Goal: Task Accomplishment & Management: Complete application form

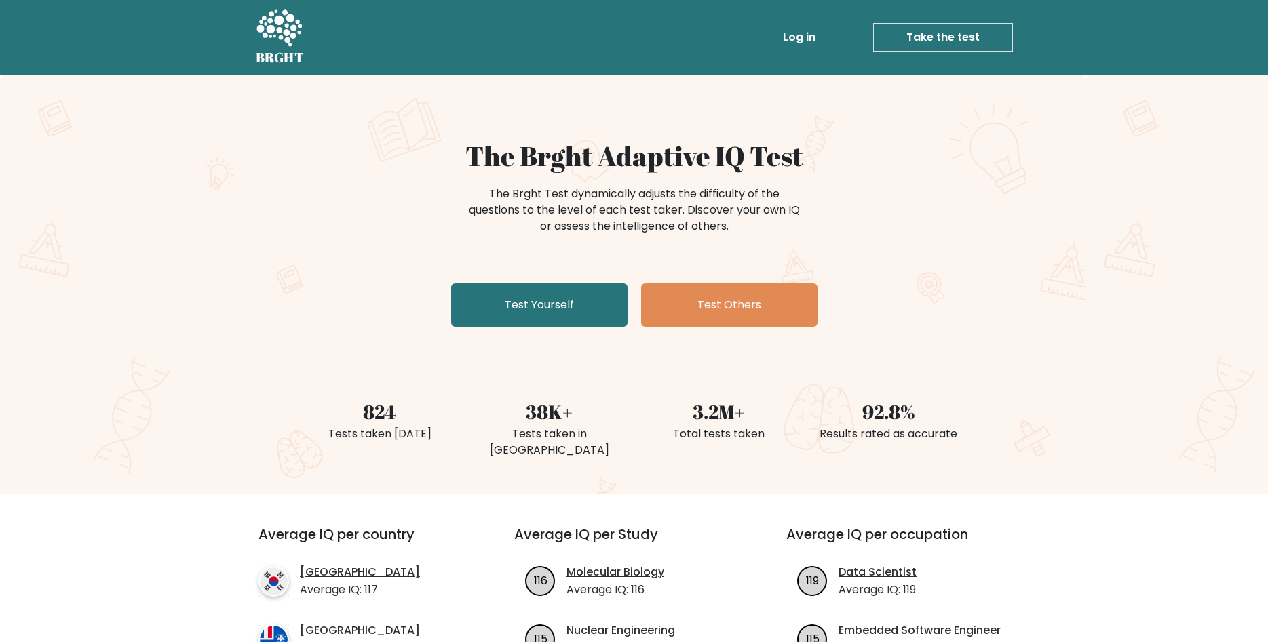
click at [568, 305] on link "Test Yourself" at bounding box center [539, 304] width 176 height 43
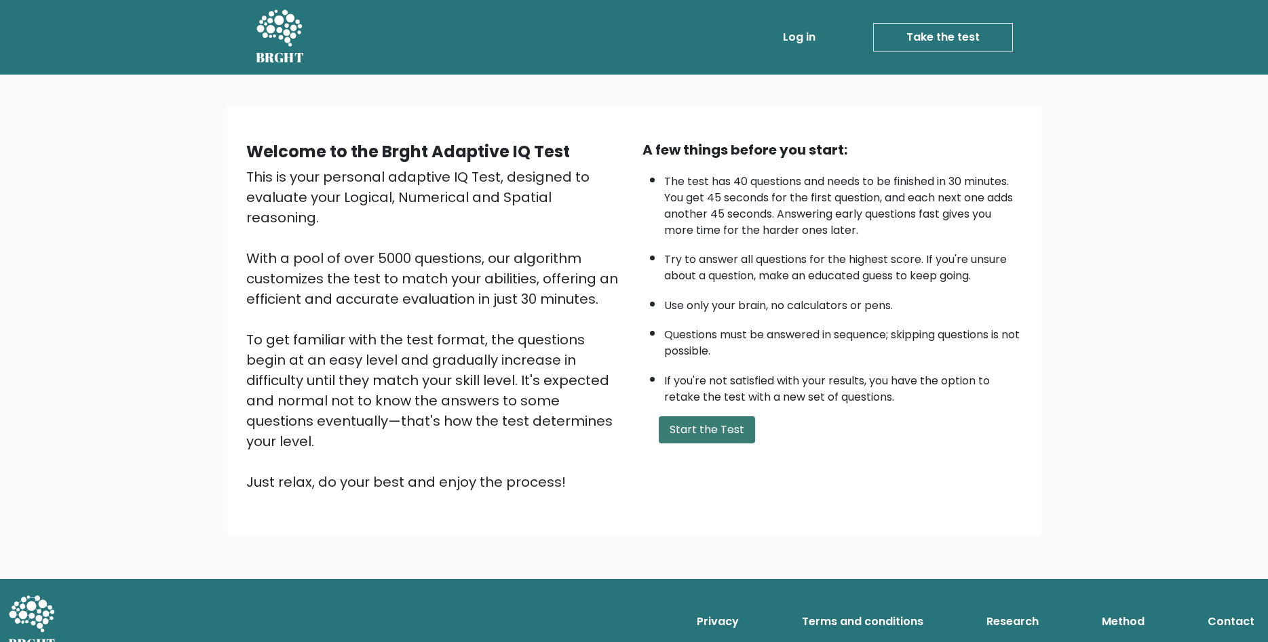
click at [721, 439] on button "Start the Test" at bounding box center [707, 429] width 96 height 27
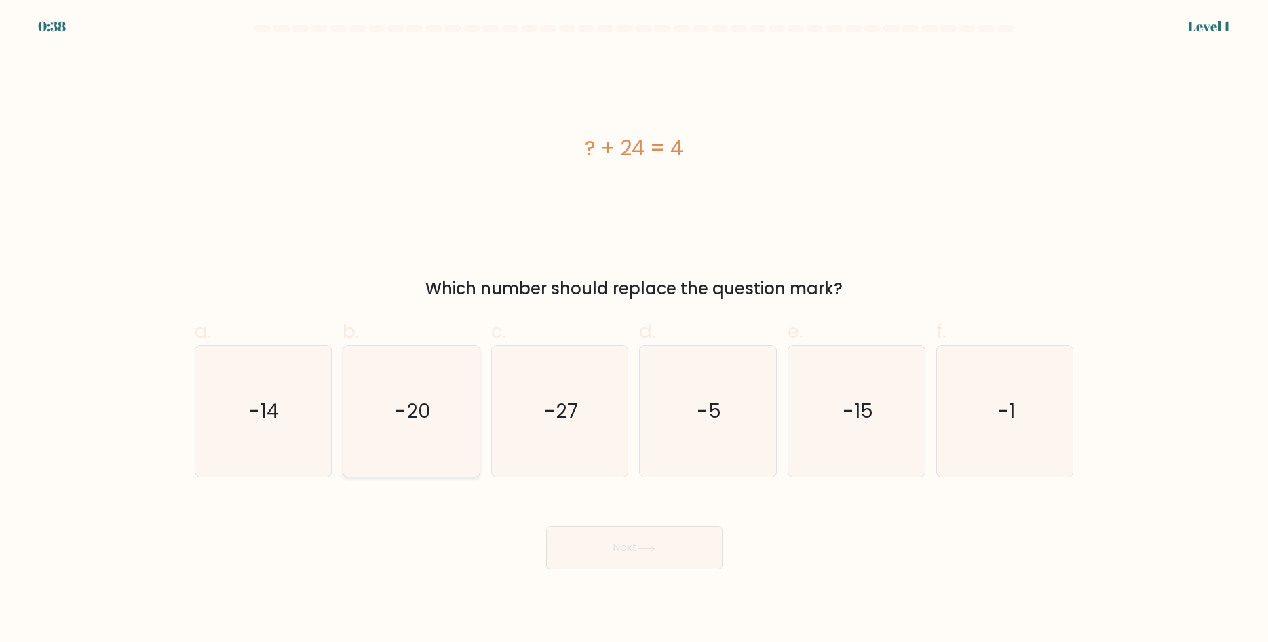
click at [404, 413] on text "-20" at bounding box center [413, 411] width 36 height 27
click at [634, 330] on input "b. -20" at bounding box center [634, 325] width 1 height 9
radio input "true"
click at [604, 550] on button "Next" at bounding box center [634, 547] width 176 height 43
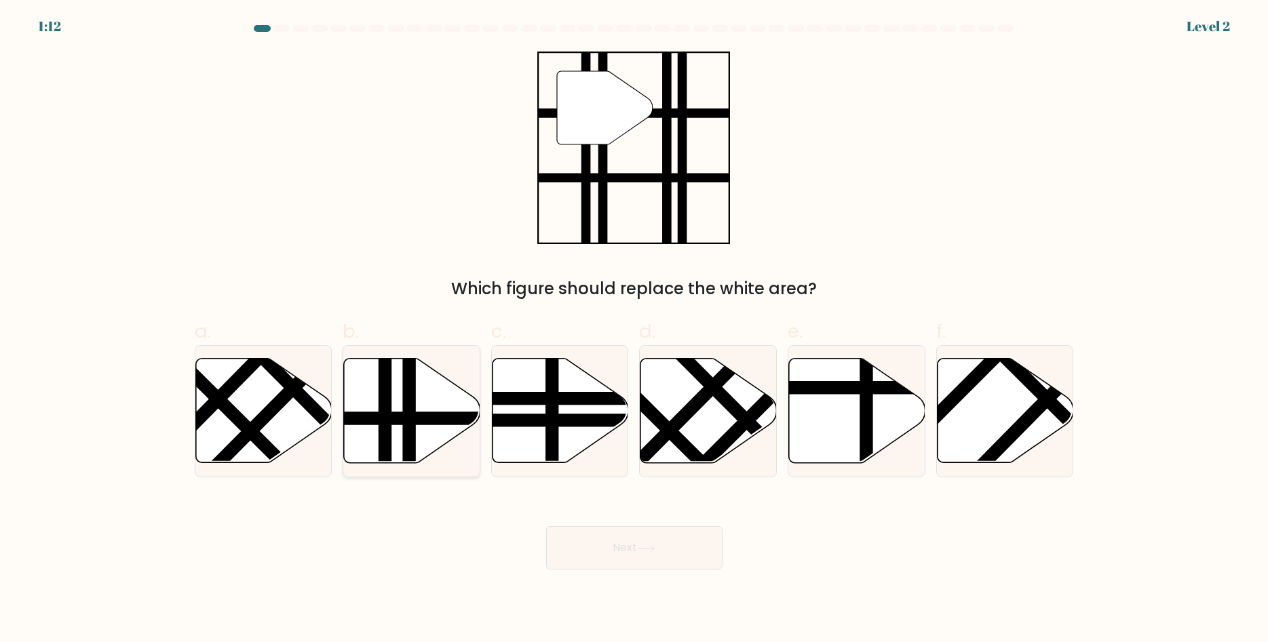
click at [409, 415] on line at bounding box center [409, 468] width 0 height 275
click at [634, 330] on input "b." at bounding box center [634, 325] width 1 height 9
radio input "true"
click at [648, 534] on button "Next" at bounding box center [634, 547] width 176 height 43
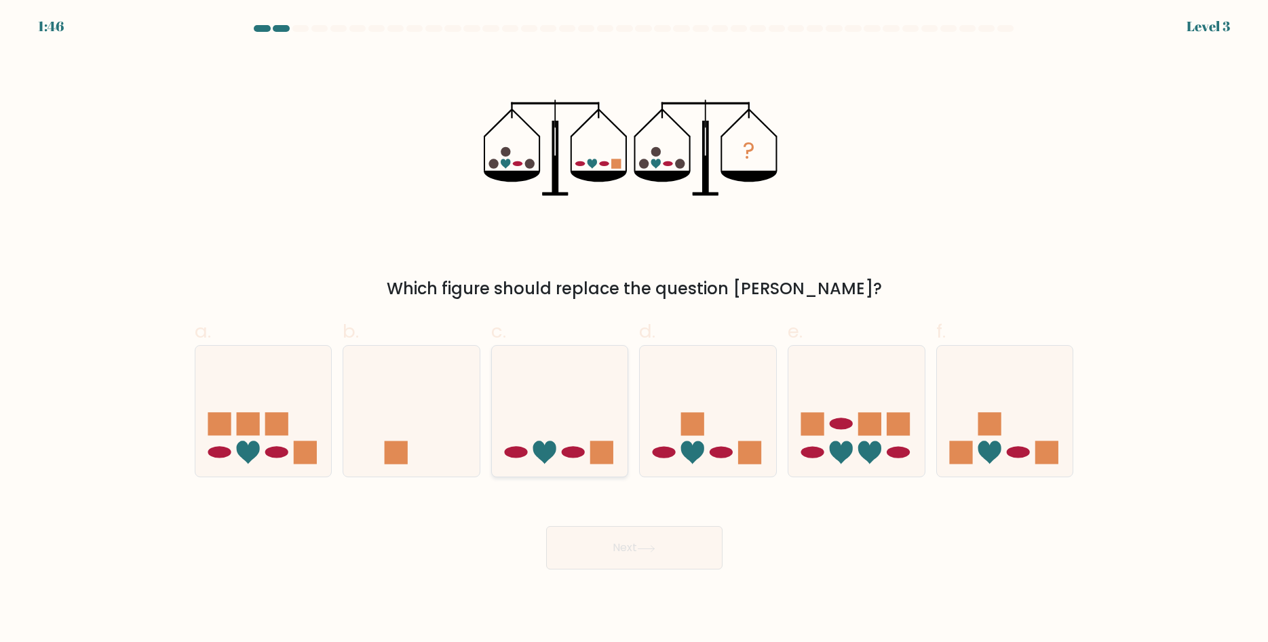
click at [576, 435] on icon at bounding box center [560, 411] width 136 height 113
click at [634, 330] on input "c." at bounding box center [634, 325] width 1 height 9
radio input "true"
click at [659, 555] on button "Next" at bounding box center [634, 547] width 176 height 43
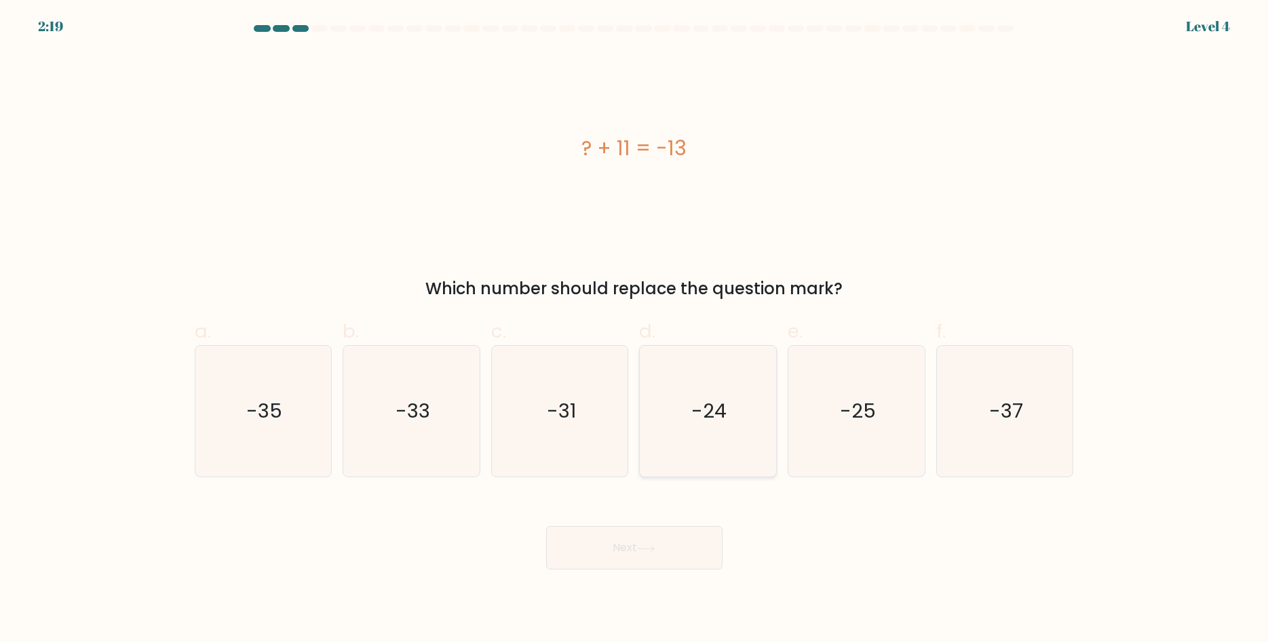
click at [710, 401] on text "-24" at bounding box center [709, 411] width 35 height 27
click at [635, 330] on input "d. -24" at bounding box center [634, 325] width 1 height 9
radio input "true"
click at [632, 548] on button "Next" at bounding box center [634, 547] width 176 height 43
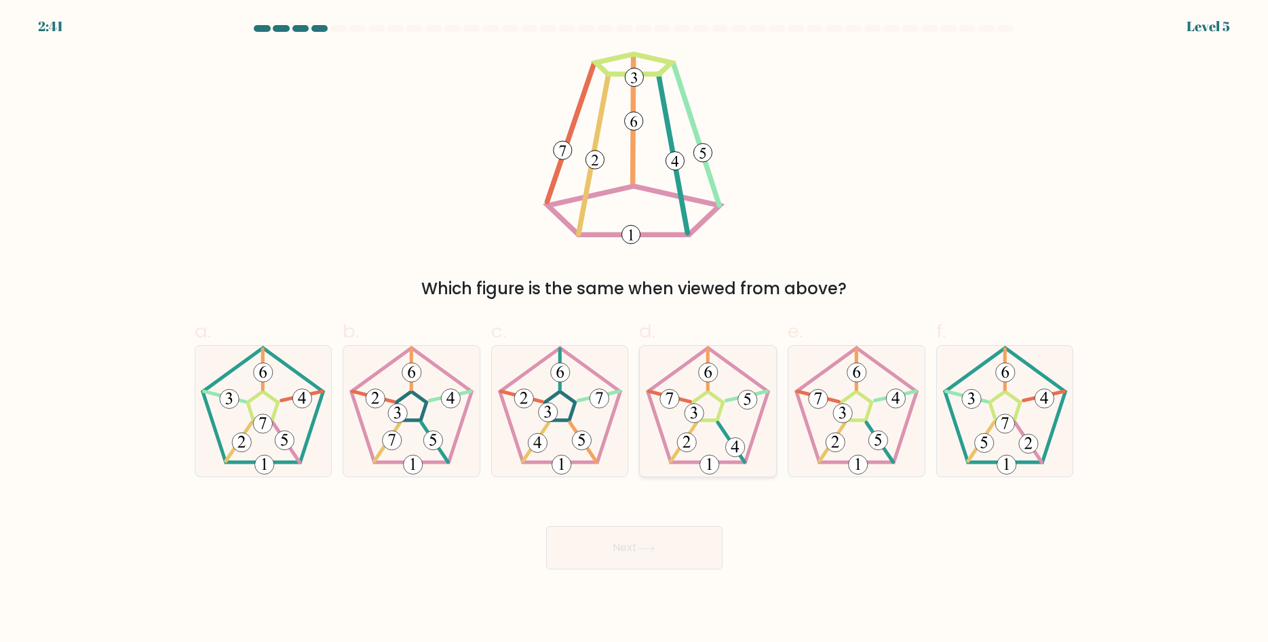
click at [735, 391] on icon at bounding box center [707, 411] width 131 height 131
click at [635, 330] on input "d." at bounding box center [634, 325] width 1 height 9
radio input "true"
click at [665, 551] on button "Next" at bounding box center [634, 547] width 176 height 43
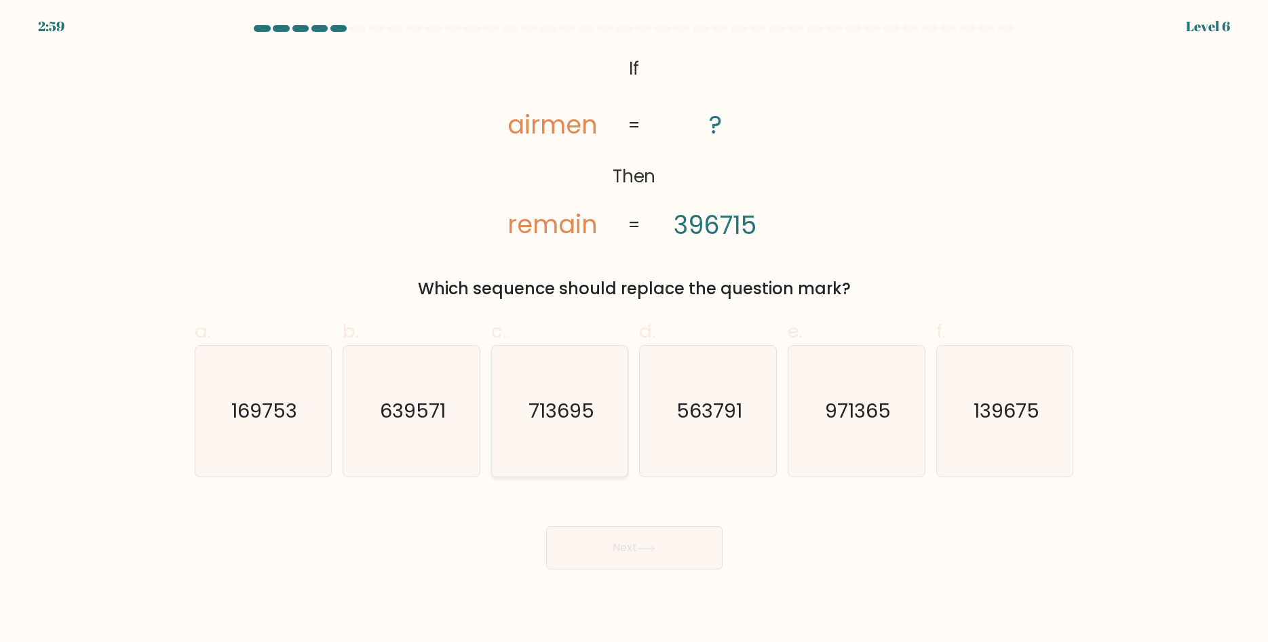
click at [576, 410] on text "713695" at bounding box center [561, 411] width 66 height 27
click at [634, 330] on input "c. 713695" at bounding box center [634, 325] width 1 height 9
radio input "true"
click at [604, 547] on button "Next" at bounding box center [634, 547] width 176 height 43
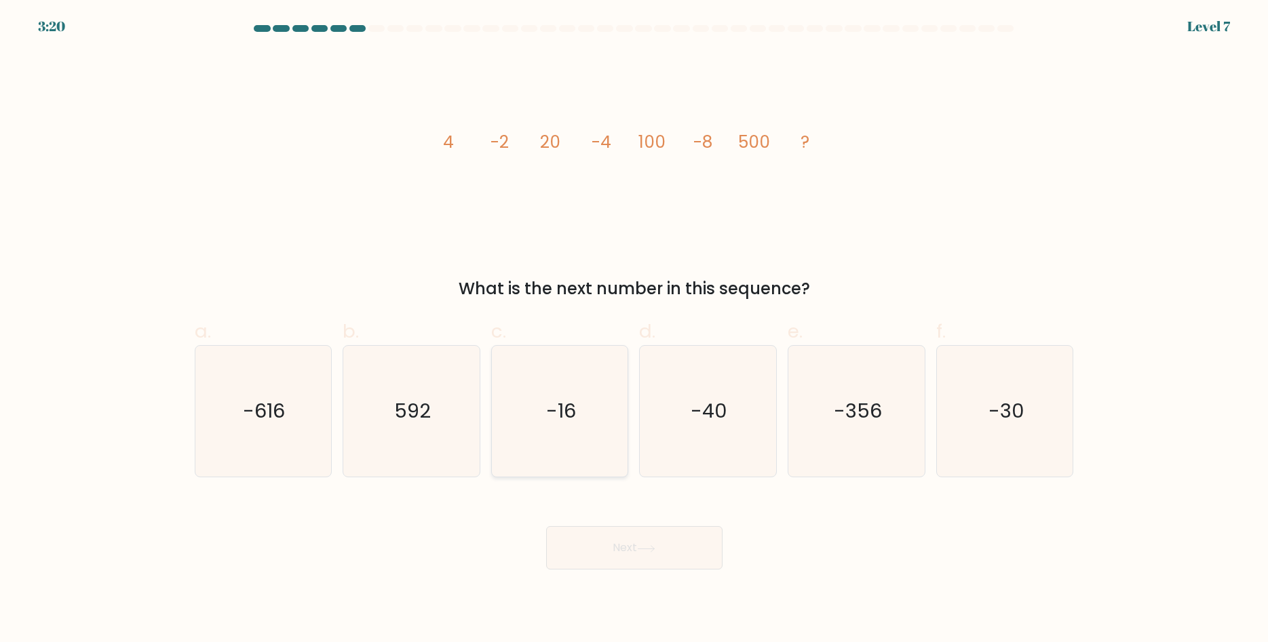
click at [550, 391] on icon "-16" at bounding box center [559, 411] width 131 height 131
click at [634, 330] on input "c. -16" at bounding box center [634, 325] width 1 height 9
radio input "true"
click at [654, 549] on icon at bounding box center [646, 548] width 18 height 7
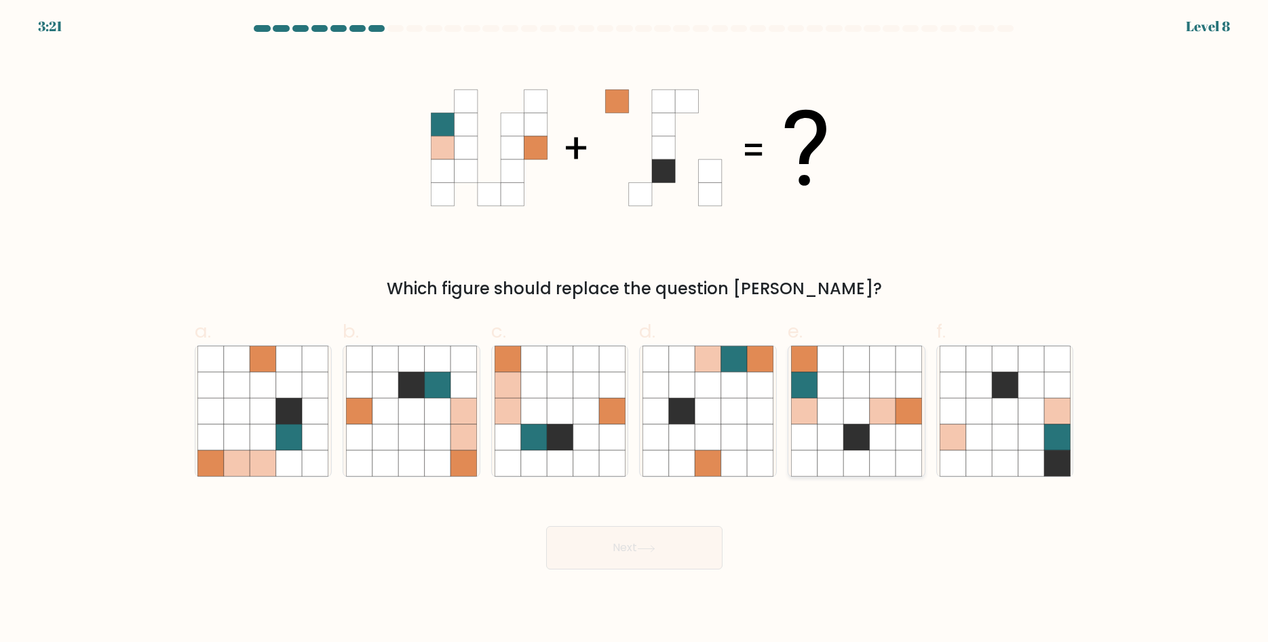
drag, startPoint x: 842, startPoint y: 416, endPoint x: 821, endPoint y: 434, distance: 27.9
click at [842, 416] on icon at bounding box center [830, 412] width 26 height 26
click at [635, 330] on input "e." at bounding box center [634, 325] width 1 height 9
radio input "true"
click at [651, 541] on button "Next" at bounding box center [634, 547] width 176 height 43
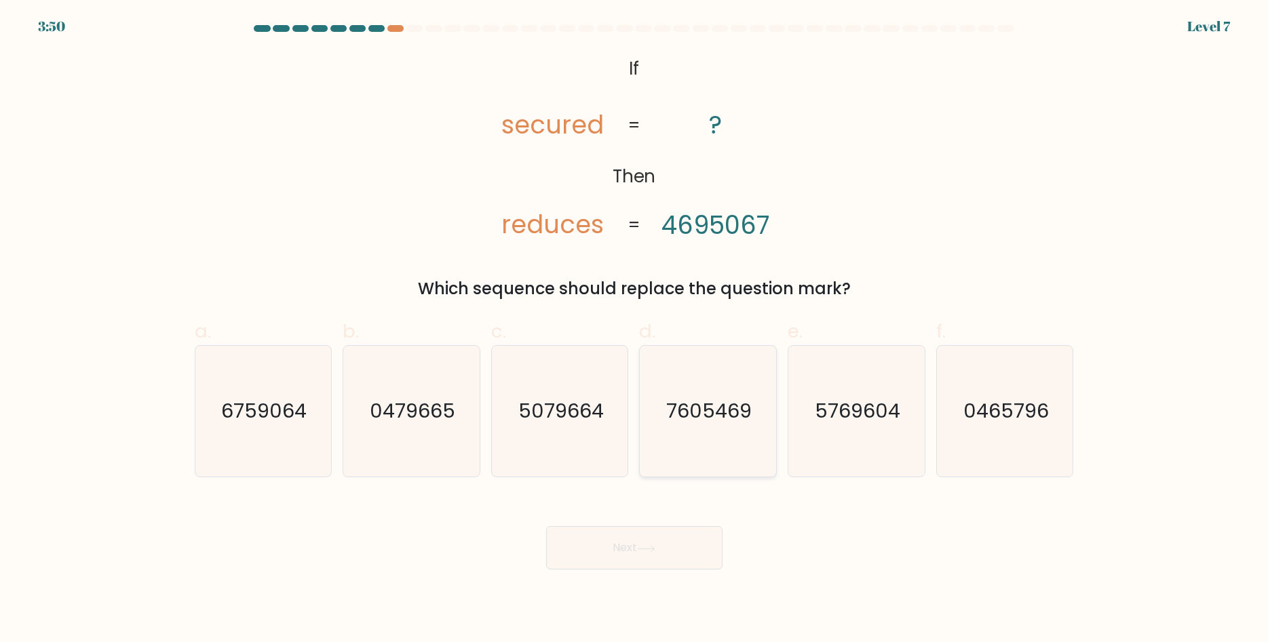
click at [708, 403] on text "7605469" at bounding box center [709, 411] width 85 height 27
click at [635, 330] on input "d. 7605469" at bounding box center [634, 325] width 1 height 9
radio input "true"
click at [654, 551] on icon at bounding box center [646, 548] width 18 height 7
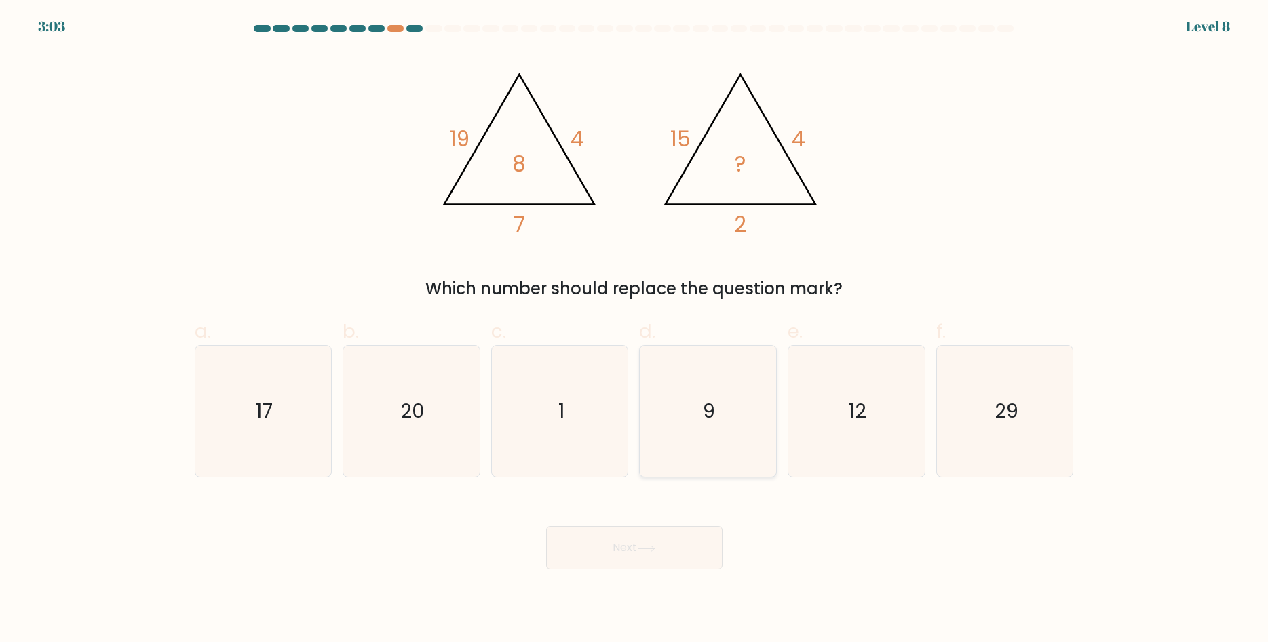
click at [687, 385] on icon "9" at bounding box center [707, 411] width 131 height 131
click at [635, 330] on input "d. 9" at bounding box center [634, 325] width 1 height 9
radio input "true"
click at [656, 544] on button "Next" at bounding box center [634, 547] width 176 height 43
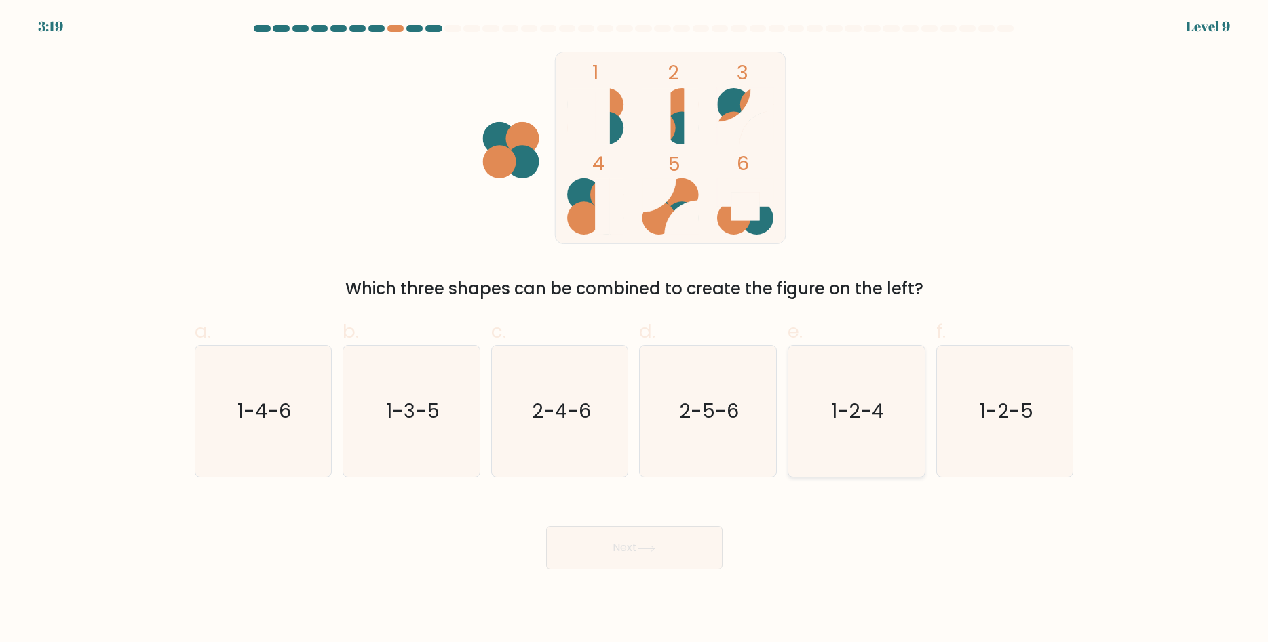
click at [878, 437] on icon "1-2-4" at bounding box center [856, 411] width 131 height 131
click at [635, 330] on input "e. 1-2-4" at bounding box center [634, 325] width 1 height 9
radio input "true"
click at [694, 551] on button "Next" at bounding box center [634, 547] width 176 height 43
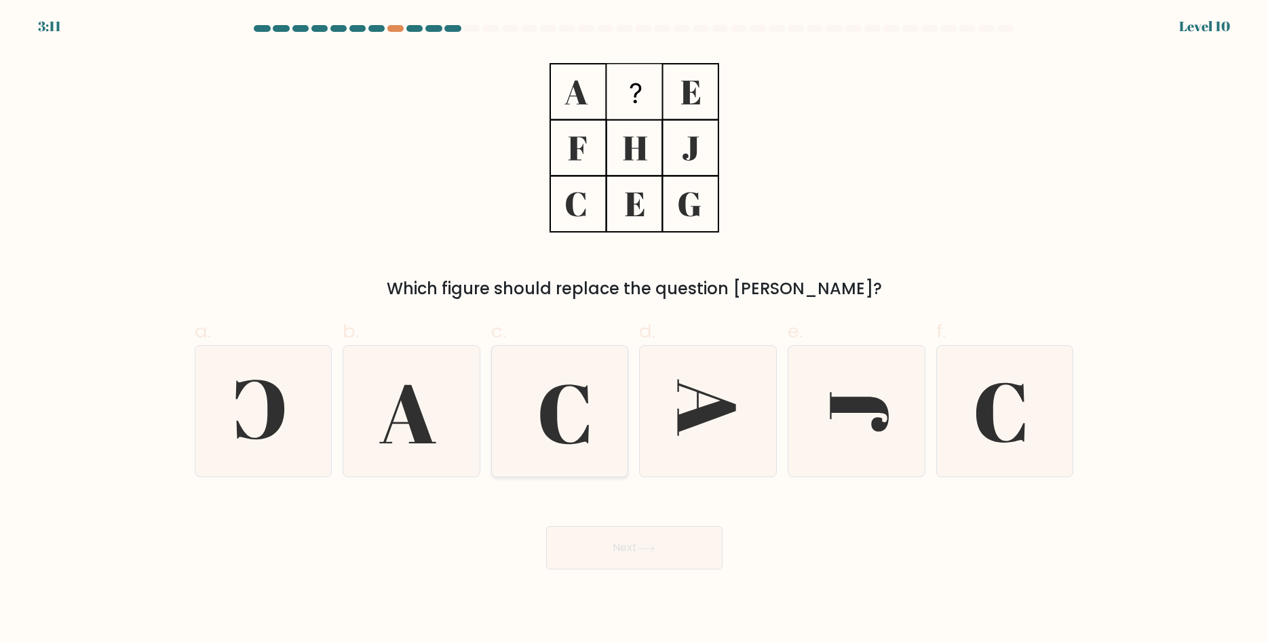
click at [541, 429] on icon at bounding box center [559, 411] width 131 height 131
click at [634, 330] on input "c." at bounding box center [634, 325] width 1 height 9
radio input "true"
click at [622, 551] on button "Next" at bounding box center [634, 547] width 176 height 43
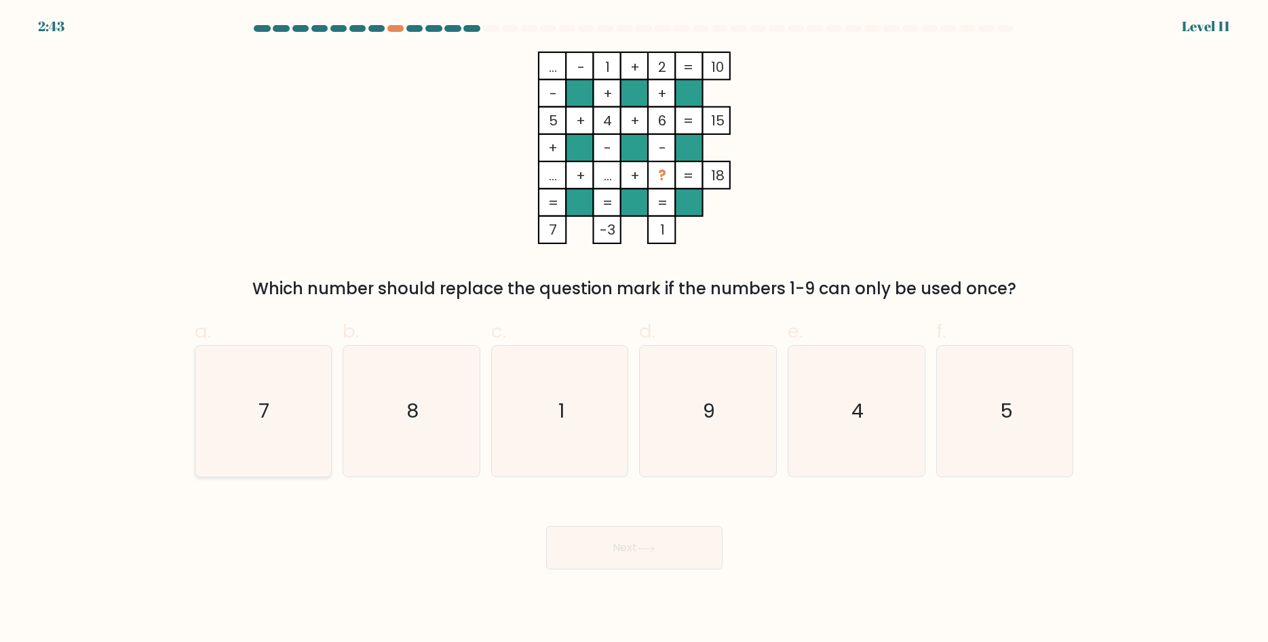
click at [312, 401] on icon "7" at bounding box center [262, 411] width 131 height 131
click at [634, 330] on input "a. 7" at bounding box center [634, 325] width 1 height 9
radio input "true"
click at [607, 547] on button "Next" at bounding box center [634, 547] width 176 height 43
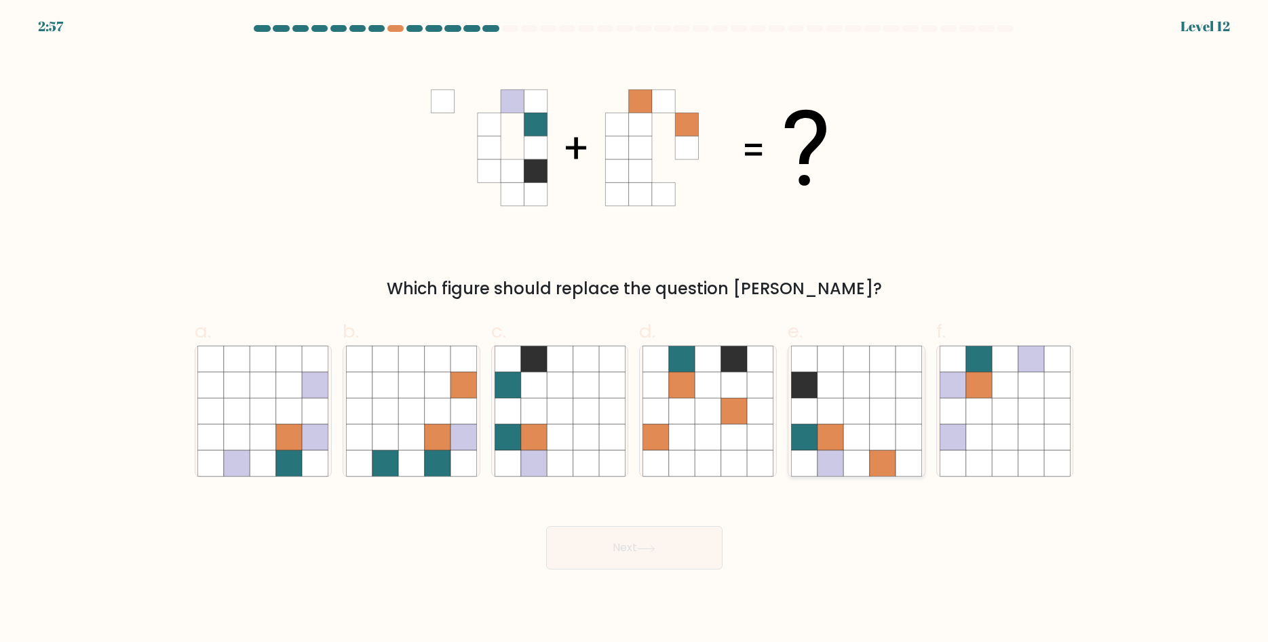
click at [838, 382] on icon at bounding box center [830, 385] width 26 height 26
click at [635, 330] on input "e." at bounding box center [634, 325] width 1 height 9
radio input "true"
click at [638, 543] on button "Next" at bounding box center [634, 547] width 176 height 43
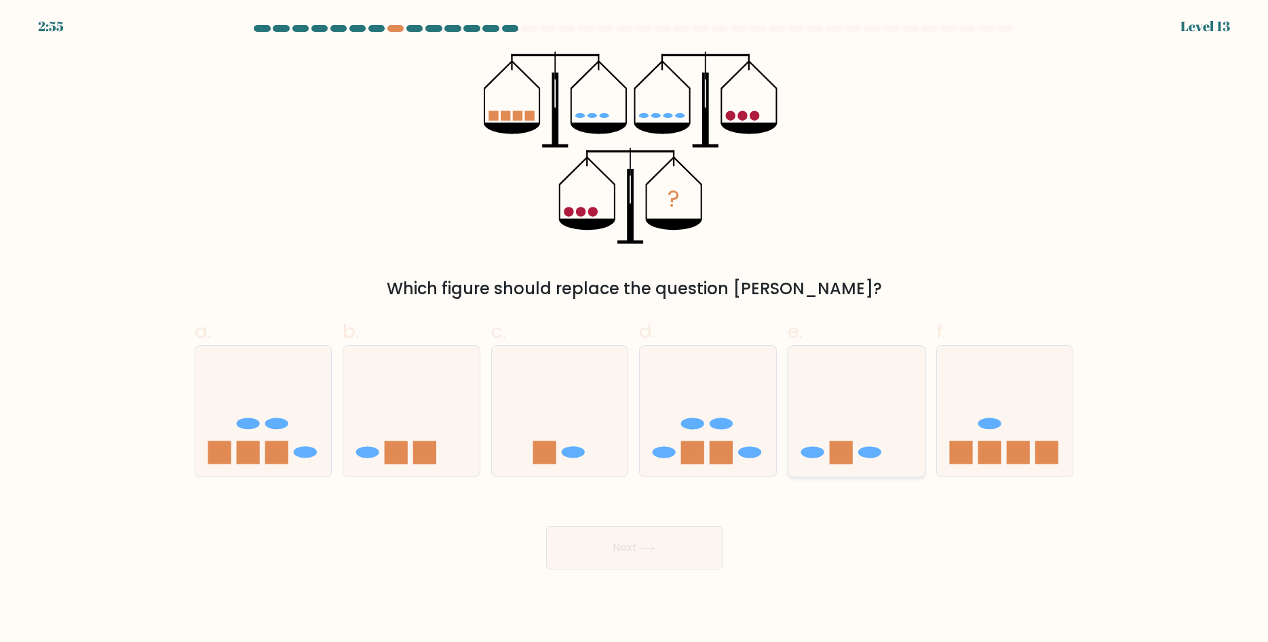
click at [848, 385] on icon at bounding box center [856, 411] width 136 height 113
click at [635, 330] on input "e." at bounding box center [634, 325] width 1 height 9
radio input "true"
click at [656, 543] on button "Next" at bounding box center [634, 547] width 176 height 43
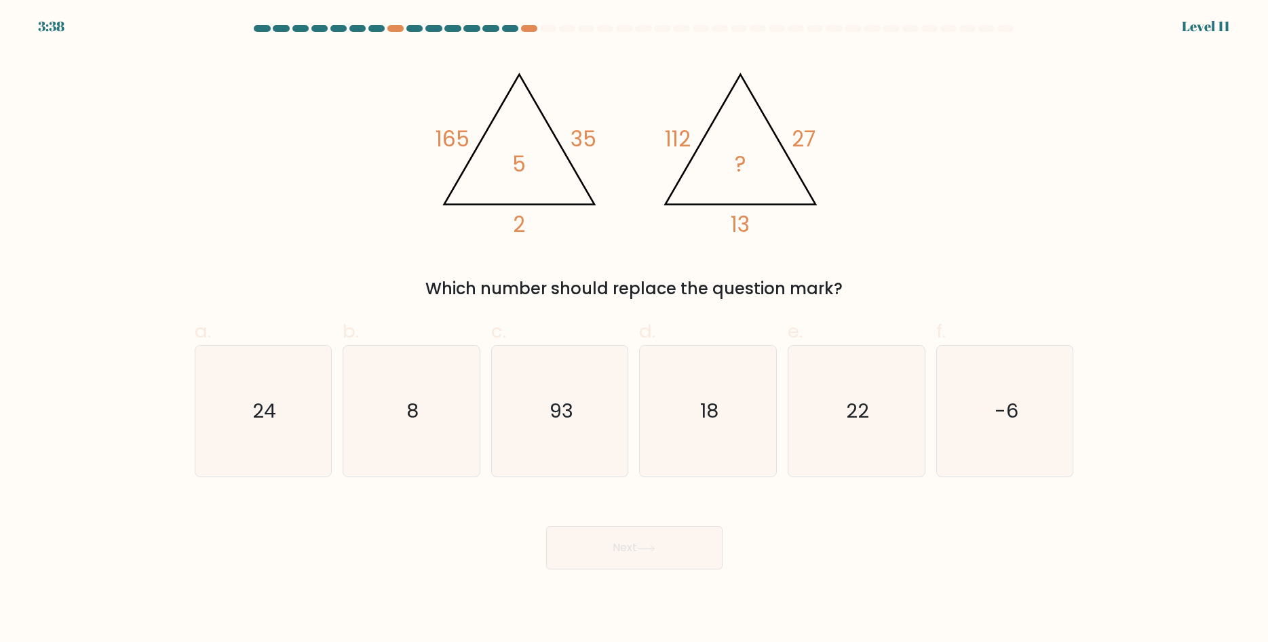
click at [512, 37] on form at bounding box center [634, 297] width 1268 height 545
click at [513, 27] on div at bounding box center [510, 28] width 16 height 7
click at [527, 29] on div at bounding box center [529, 28] width 16 height 7
click at [452, 422] on icon "8" at bounding box center [411, 411] width 131 height 131
click at [634, 330] on input "b. 8" at bounding box center [634, 325] width 1 height 9
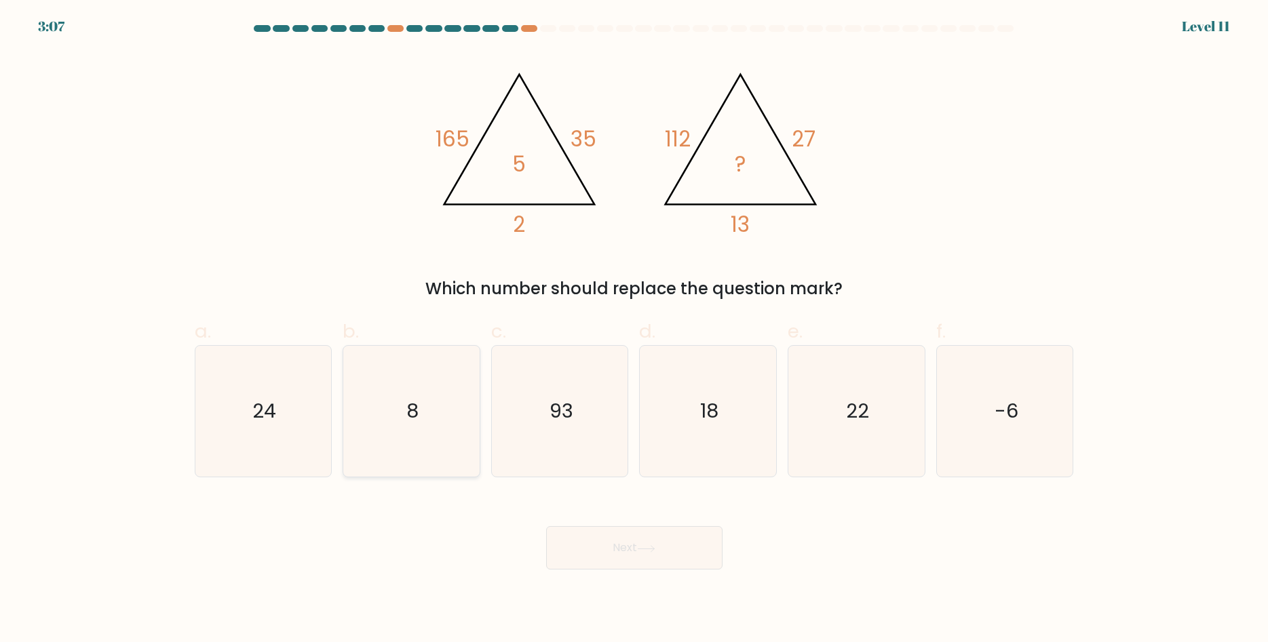
radio input "true"
click at [610, 547] on button "Next" at bounding box center [634, 547] width 176 height 43
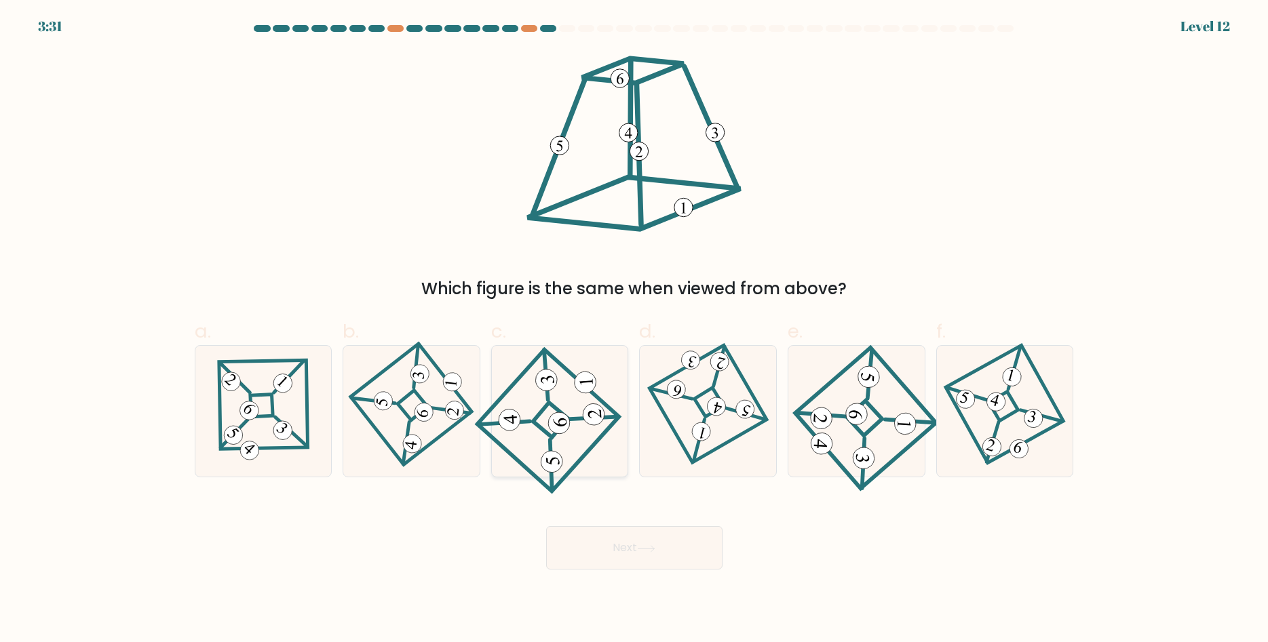
click at [571, 431] on icon at bounding box center [559, 411] width 121 height 104
click at [634, 330] on input "c." at bounding box center [634, 325] width 1 height 9
radio input "true"
click at [623, 546] on button "Next" at bounding box center [634, 547] width 176 height 43
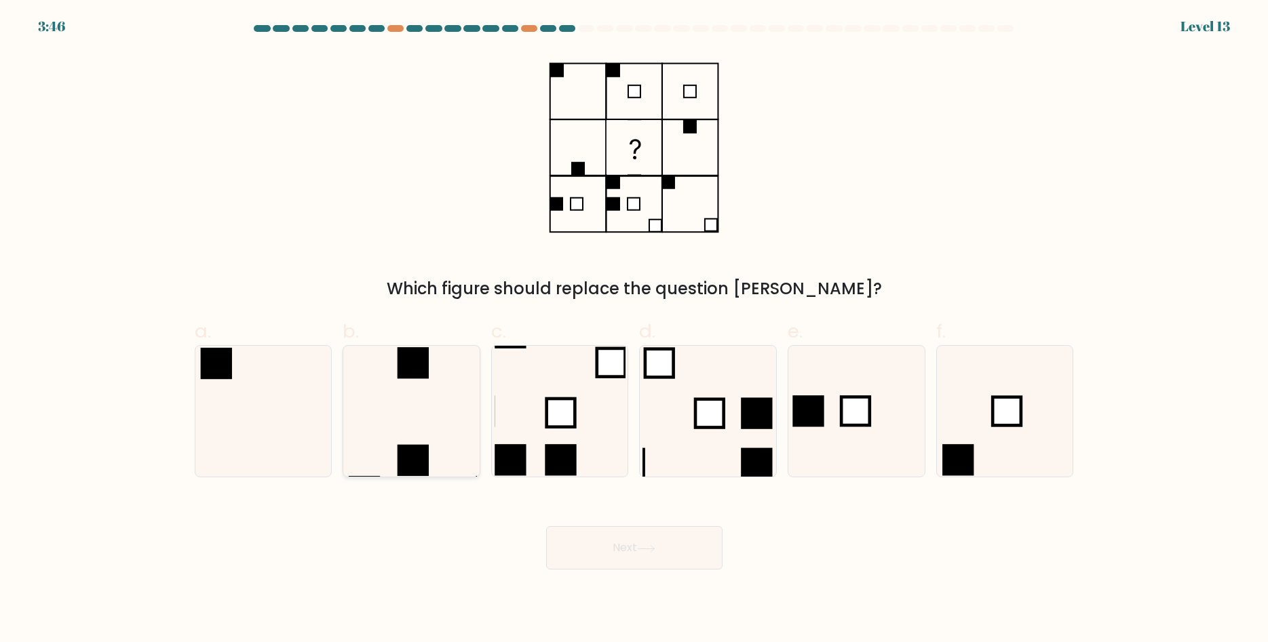
click at [383, 401] on icon at bounding box center [411, 411] width 131 height 131
click at [634, 330] on input "b." at bounding box center [634, 325] width 1 height 9
radio input "true"
click at [589, 543] on button "Next" at bounding box center [634, 547] width 176 height 43
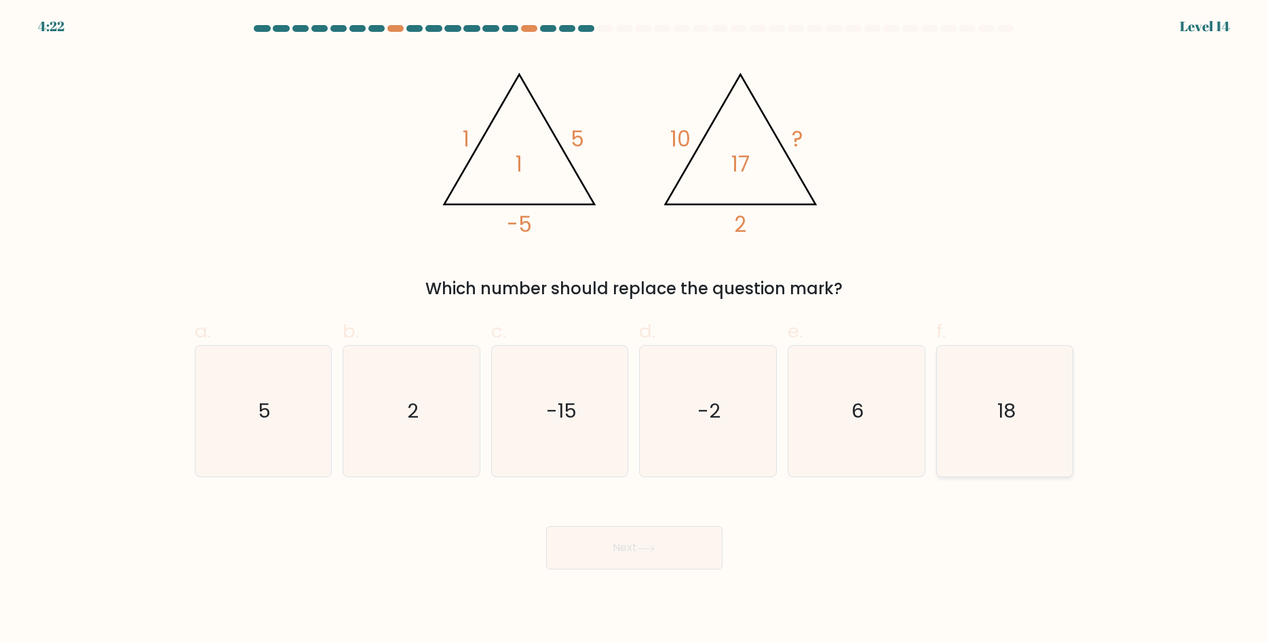
click at [973, 412] on icon "18" at bounding box center [1004, 411] width 131 height 131
click at [635, 330] on input "f. 18" at bounding box center [634, 325] width 1 height 9
radio input "true"
click at [642, 549] on icon at bounding box center [646, 548] width 18 height 7
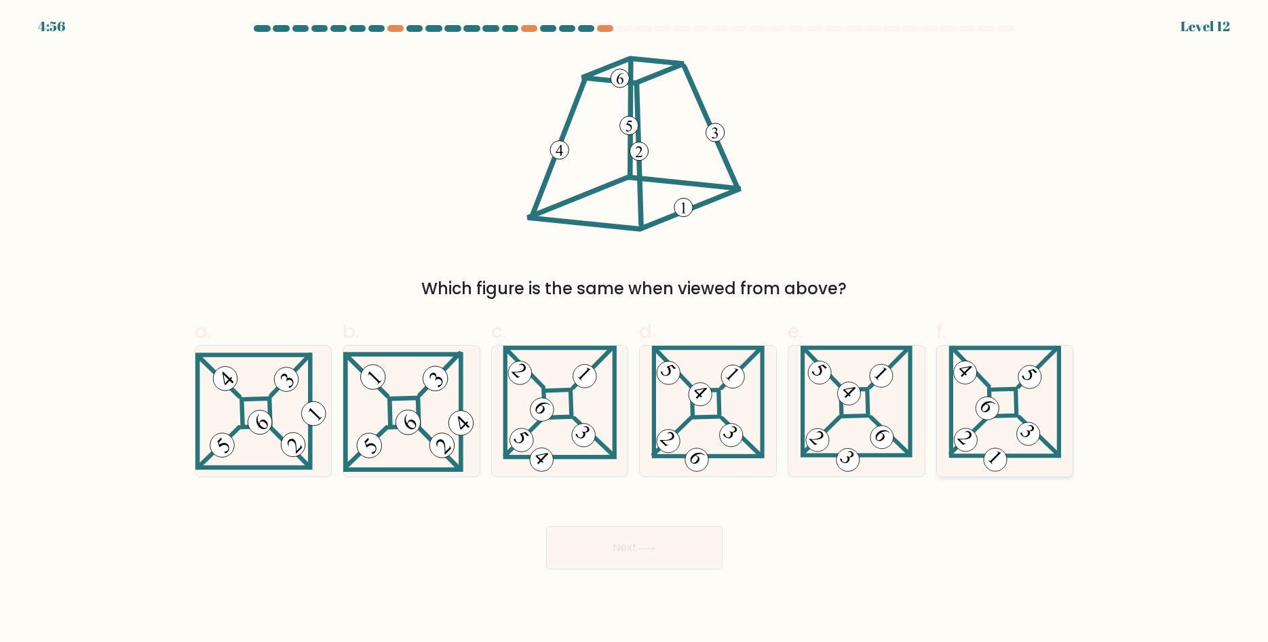
click at [984, 414] on 871 at bounding box center [986, 409] width 33 height 33
click at [635, 330] on input "f." at bounding box center [634, 325] width 1 height 9
radio input "true"
click at [662, 538] on button "Next" at bounding box center [634, 547] width 176 height 43
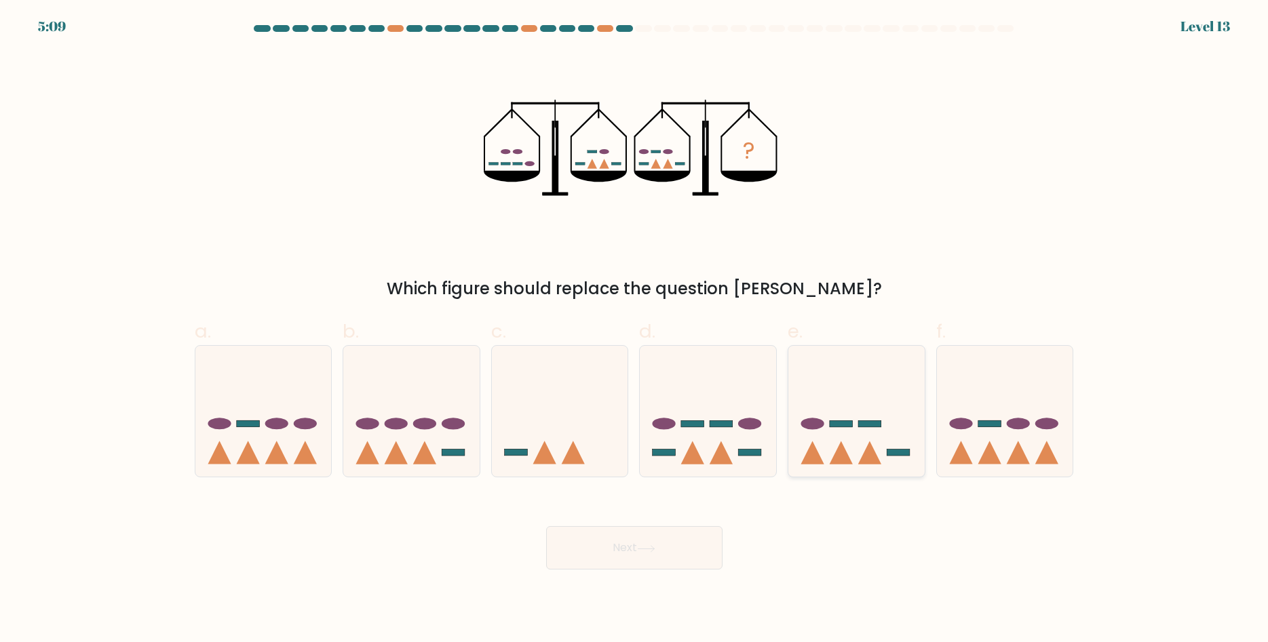
click at [831, 444] on icon at bounding box center [856, 411] width 136 height 113
click at [635, 330] on input "e." at bounding box center [634, 325] width 1 height 9
radio input "true"
click at [662, 526] on div "Next" at bounding box center [634, 532] width 895 height 76
click at [657, 536] on button "Next" at bounding box center [634, 547] width 176 height 43
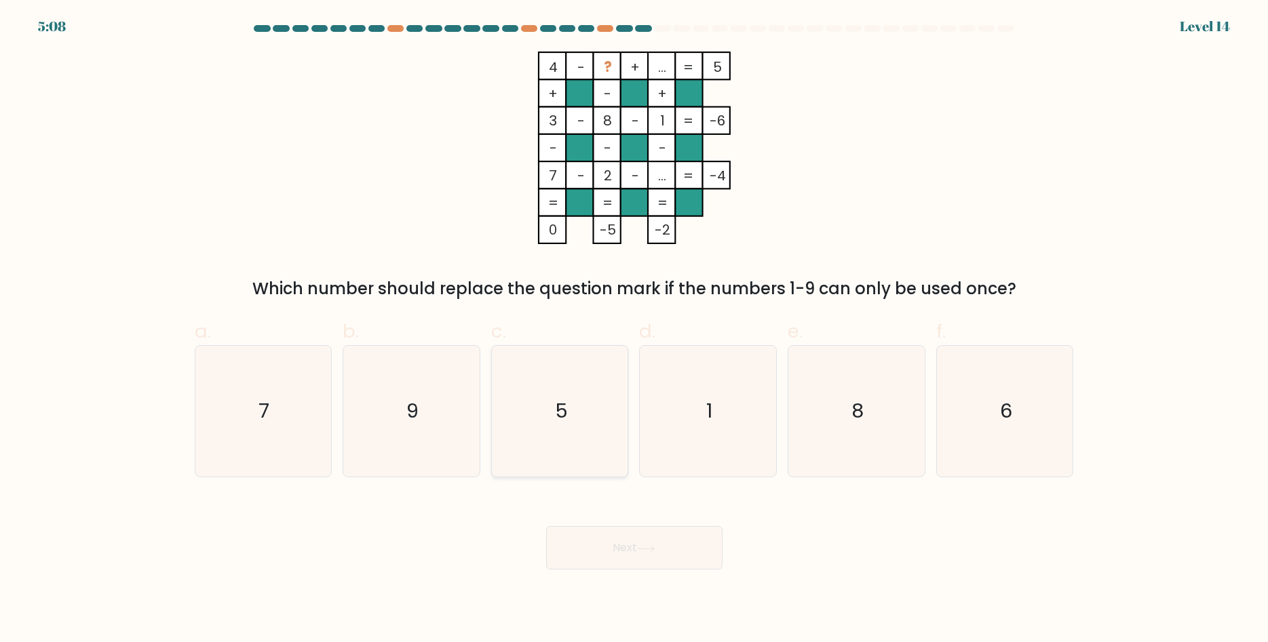
drag, startPoint x: 591, startPoint y: 389, endPoint x: 608, endPoint y: 431, distance: 45.0
click at [591, 389] on icon "5" at bounding box center [559, 411] width 131 height 131
click at [634, 330] on input "c. 5" at bounding box center [634, 325] width 1 height 9
radio input "true"
click at [640, 546] on button "Next" at bounding box center [634, 547] width 176 height 43
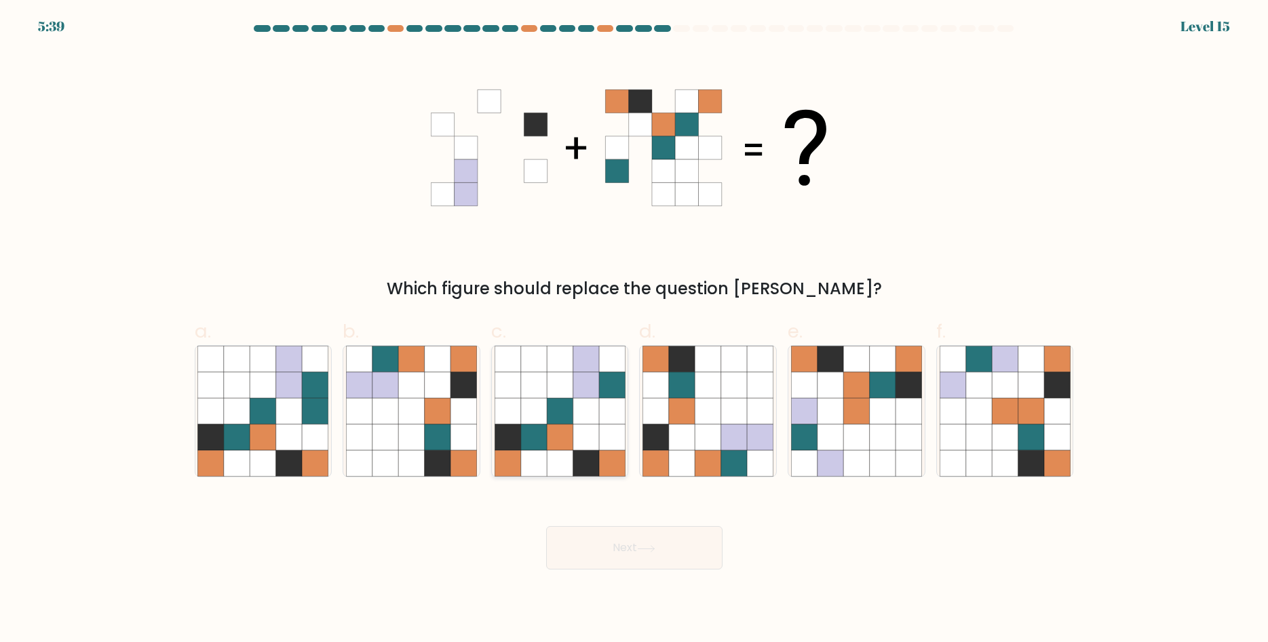
click at [600, 431] on icon at bounding box center [612, 438] width 26 height 26
click at [634, 330] on input "c." at bounding box center [634, 325] width 1 height 9
radio input "true"
click at [624, 542] on button "Next" at bounding box center [634, 547] width 176 height 43
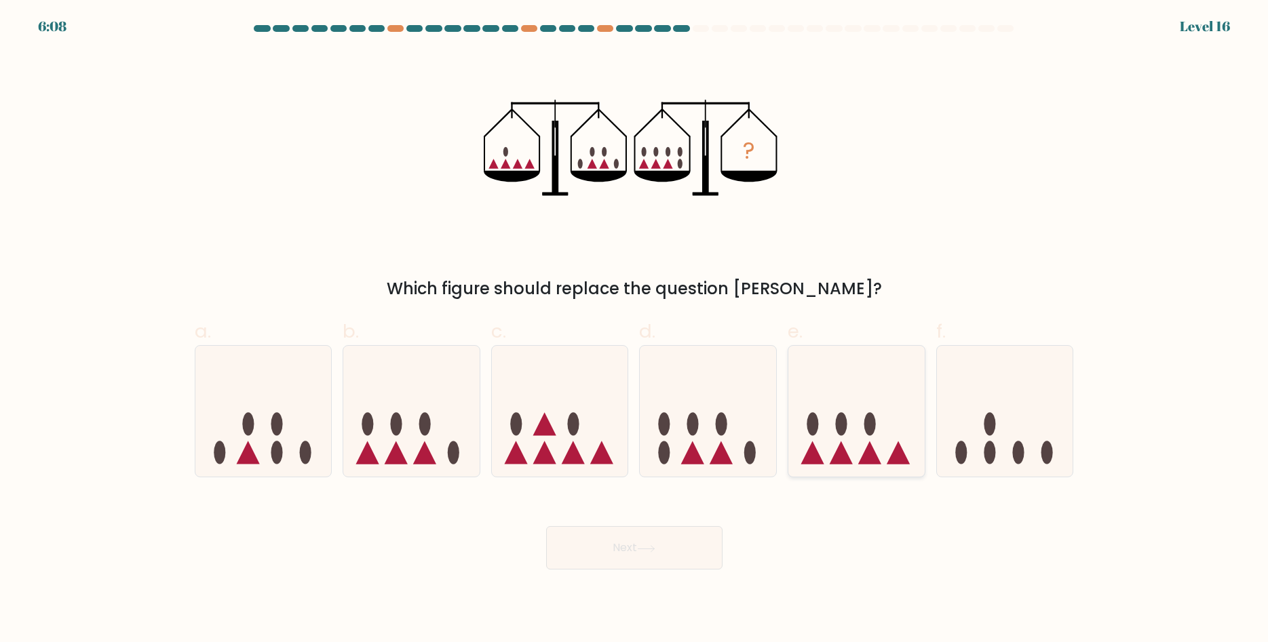
click at [854, 439] on icon at bounding box center [856, 411] width 136 height 113
click at [635, 330] on input "e." at bounding box center [634, 325] width 1 height 9
radio input "true"
click at [672, 533] on button "Next" at bounding box center [634, 547] width 176 height 43
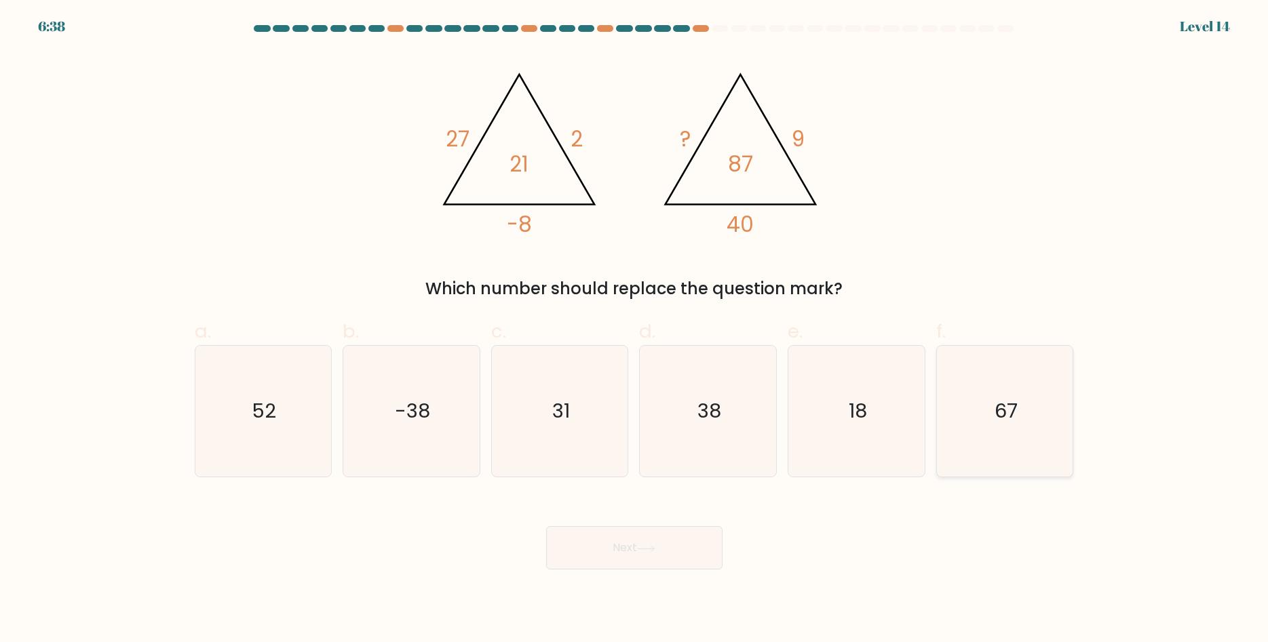
click at [1002, 408] on text "67" at bounding box center [1005, 411] width 23 height 27
click at [635, 330] on input "f. 67" at bounding box center [634, 325] width 1 height 9
radio input "true"
click at [646, 553] on icon at bounding box center [646, 548] width 18 height 7
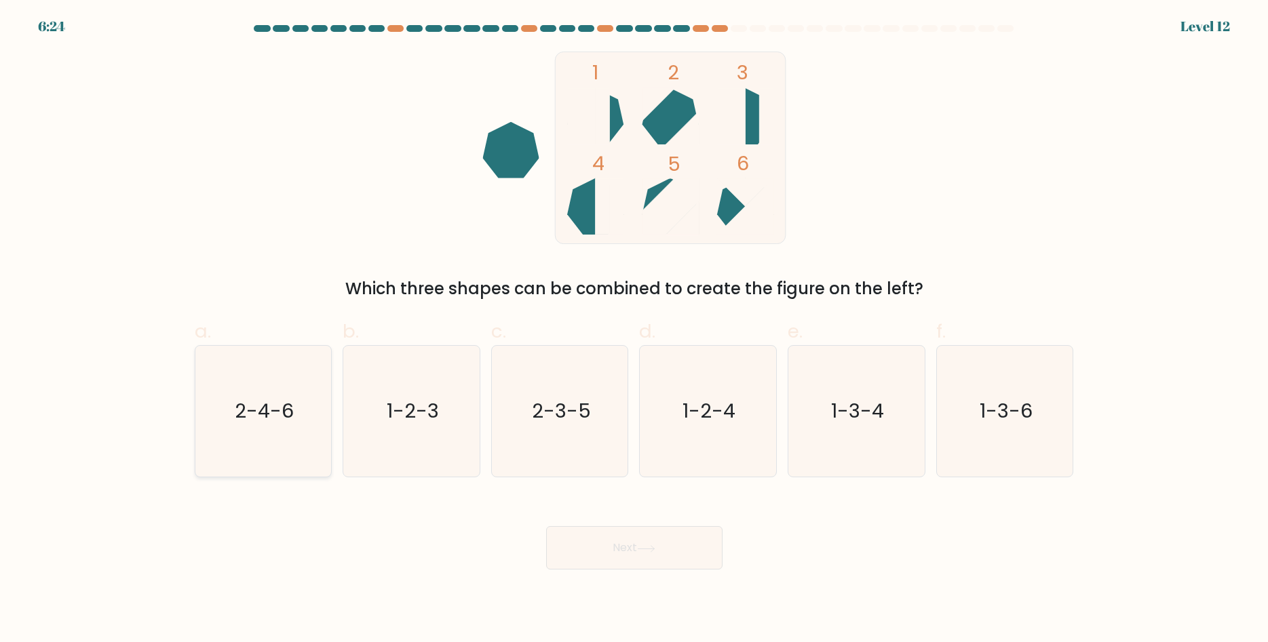
click at [286, 416] on text "2-4-6" at bounding box center [264, 411] width 59 height 27
click at [634, 330] on input "a. 2-4-6" at bounding box center [634, 325] width 1 height 9
radio input "true"
click at [623, 557] on button "Next" at bounding box center [634, 547] width 176 height 43
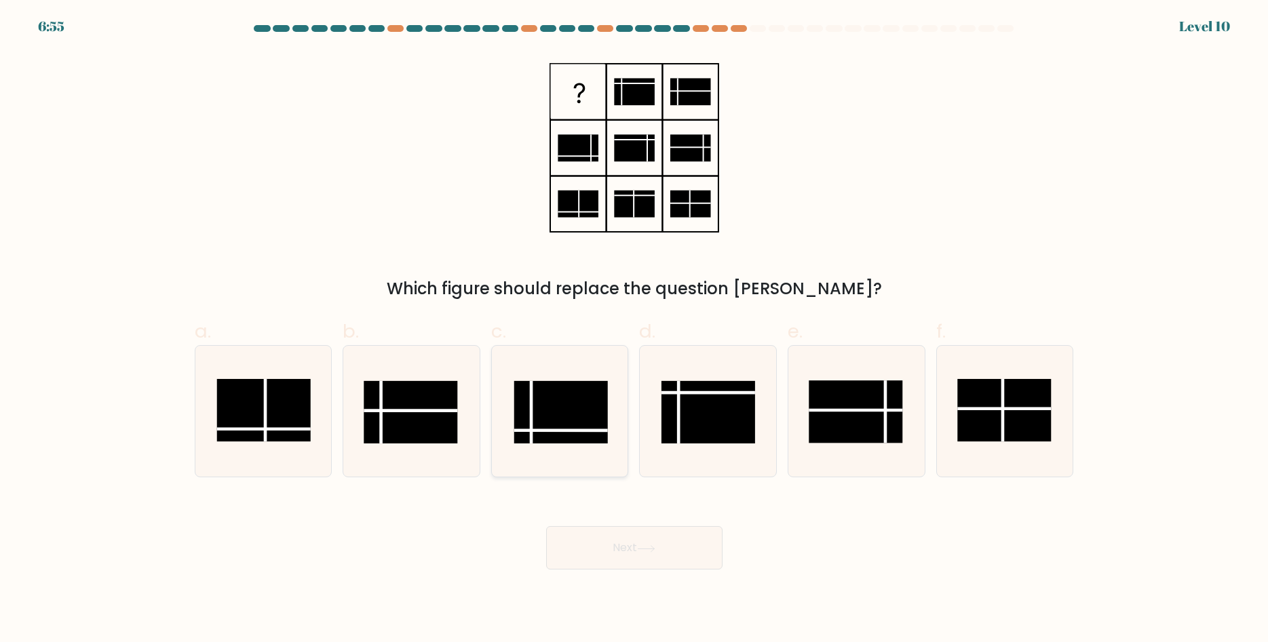
click at [531, 435] on line at bounding box center [531, 412] width 0 height 62
click at [634, 330] on input "c." at bounding box center [634, 325] width 1 height 9
radio input "true"
click at [601, 566] on button "Next" at bounding box center [634, 547] width 176 height 43
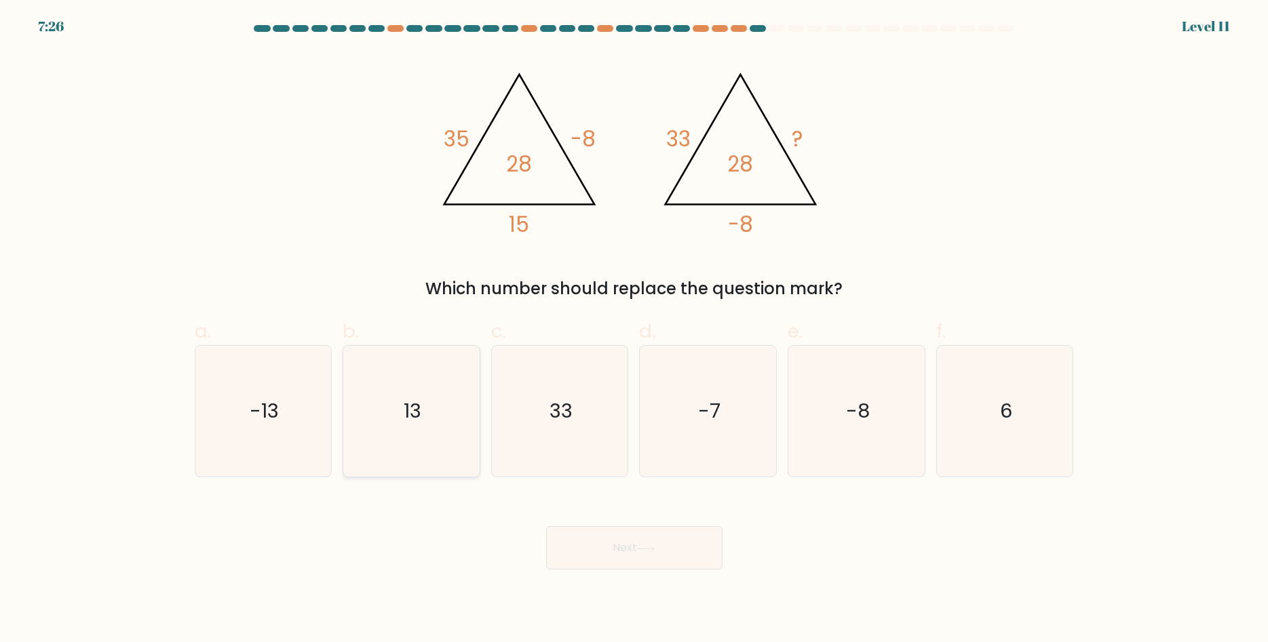
click at [398, 431] on icon "13" at bounding box center [411, 411] width 131 height 131
click at [634, 330] on input "b. 13" at bounding box center [634, 325] width 1 height 9
radio input "true"
click at [627, 537] on button "Next" at bounding box center [634, 547] width 176 height 43
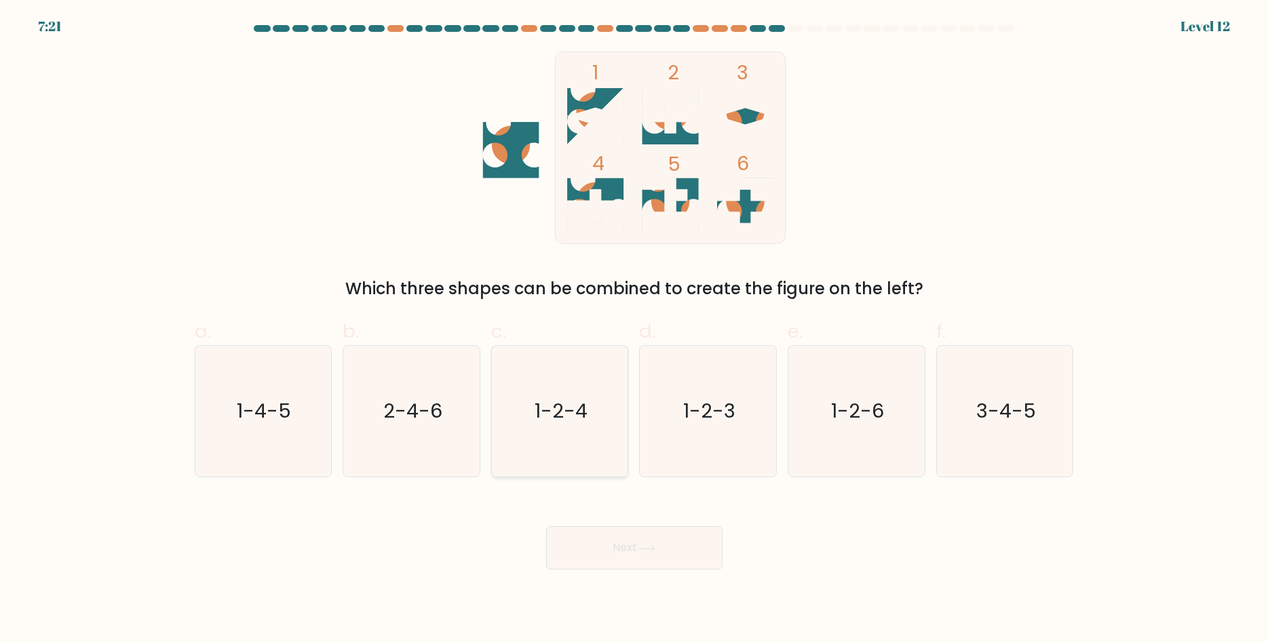
click at [551, 386] on icon "1-2-4" at bounding box center [559, 411] width 131 height 131
click at [634, 330] on input "c. 1-2-4" at bounding box center [634, 325] width 1 height 9
radio input "true"
click at [647, 552] on icon at bounding box center [646, 548] width 18 height 7
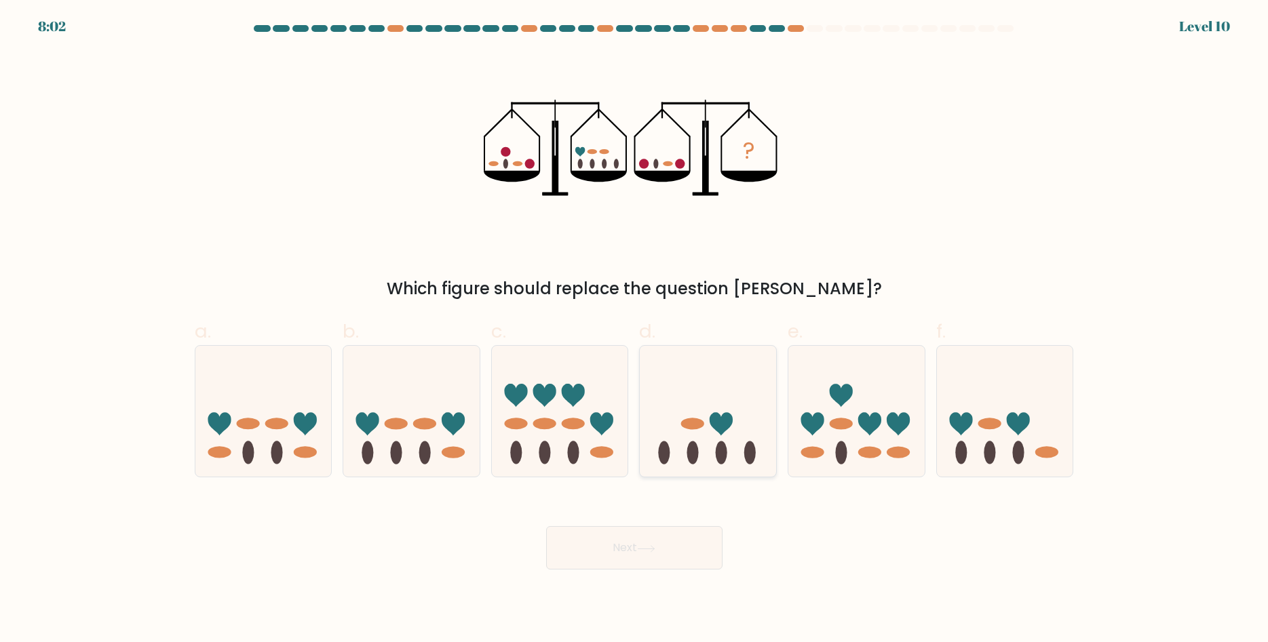
click at [664, 444] on ellipse at bounding box center [665, 452] width 12 height 23
click at [635, 330] on input "d." at bounding box center [634, 325] width 1 height 9
radio input "true"
click at [667, 526] on div "Next" at bounding box center [634, 532] width 895 height 76
click at [671, 542] on button "Next" at bounding box center [634, 547] width 176 height 43
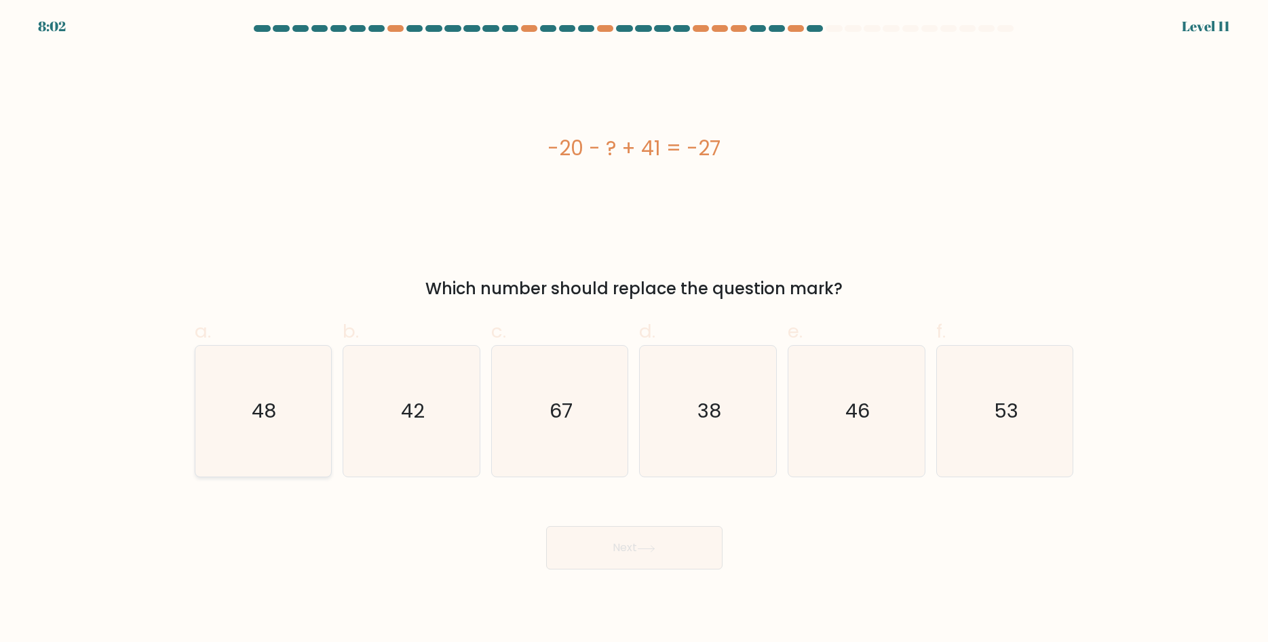
click at [273, 418] on text "48" at bounding box center [264, 411] width 24 height 27
click at [634, 330] on input "a. 48" at bounding box center [634, 325] width 1 height 9
radio input "true"
click at [595, 551] on button "Next" at bounding box center [634, 547] width 176 height 43
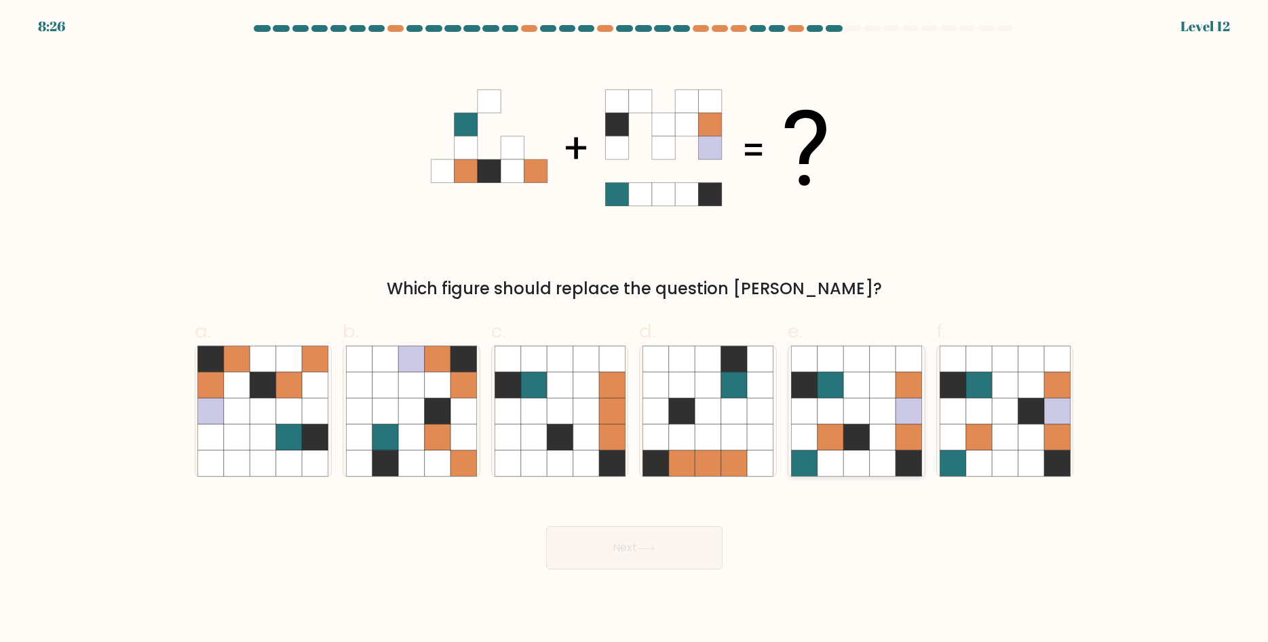
click at [896, 443] on icon at bounding box center [908, 438] width 26 height 26
click at [635, 330] on input "e." at bounding box center [634, 325] width 1 height 9
radio input "true"
click at [630, 567] on button "Next" at bounding box center [634, 547] width 176 height 43
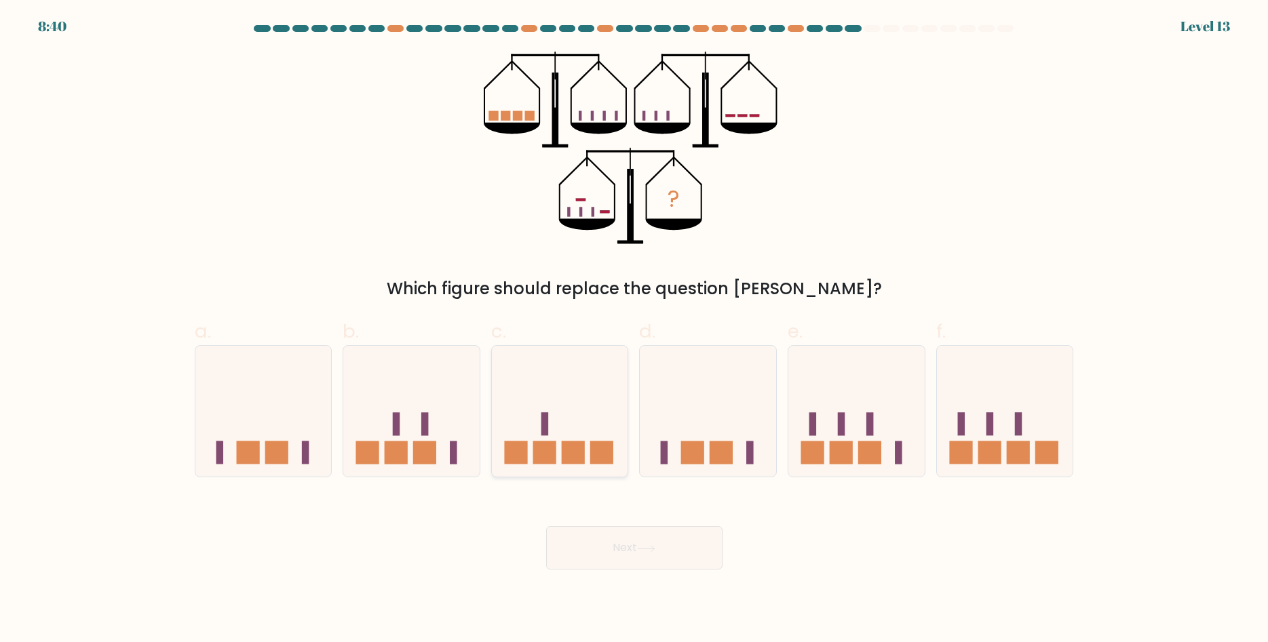
click at [615, 418] on icon at bounding box center [560, 411] width 136 height 113
drag, startPoint x: 648, startPoint y: 547, endPoint x: 637, endPoint y: 540, distance: 13.2
click at [647, 547] on icon at bounding box center [646, 548] width 18 height 7
click at [575, 448] on rect at bounding box center [573, 452] width 23 height 23
click at [634, 330] on input "c." at bounding box center [634, 325] width 1 height 9
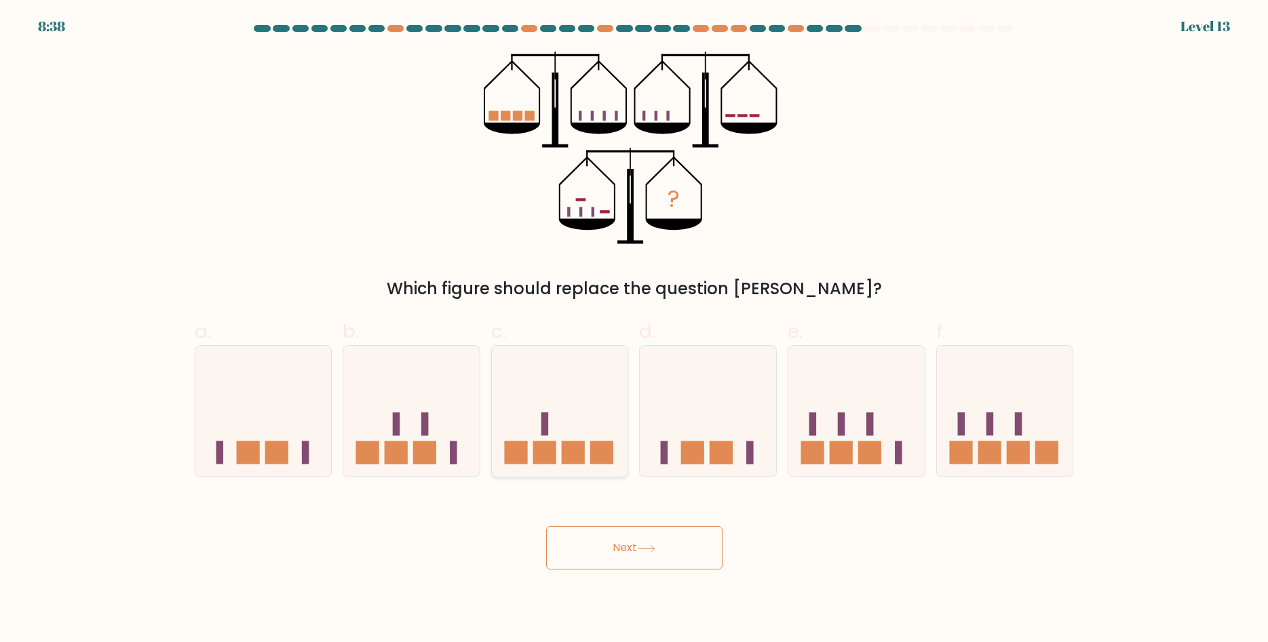
radio input "true"
click at [618, 538] on button "Next" at bounding box center [634, 547] width 176 height 43
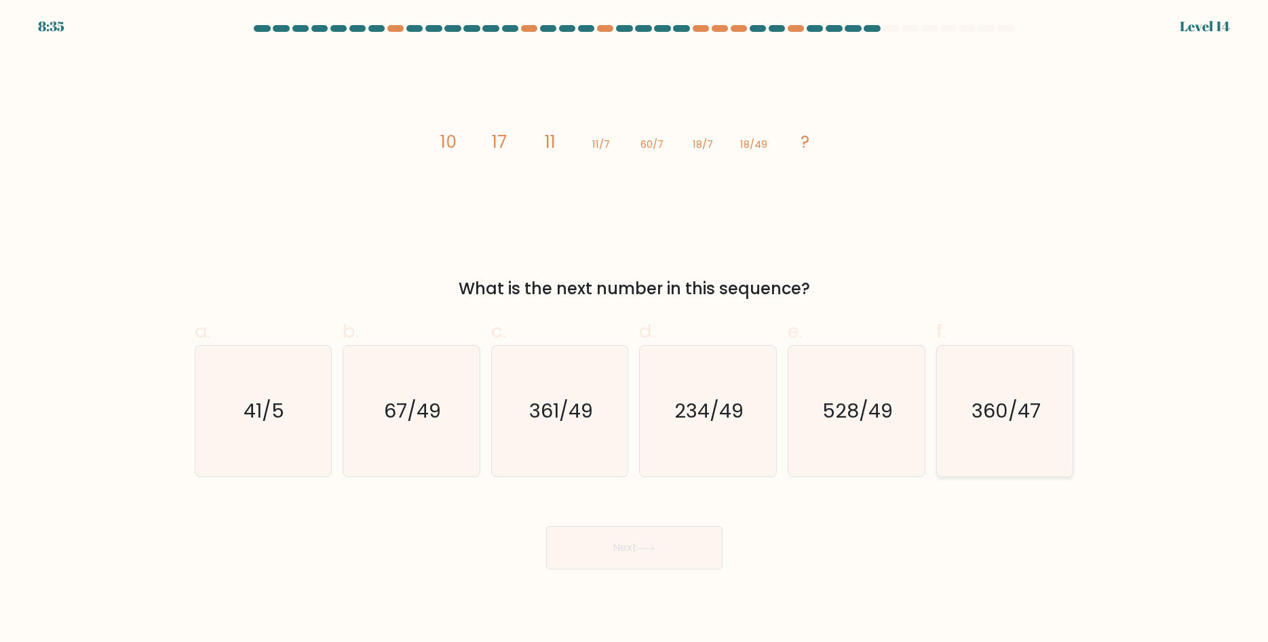
click at [989, 411] on text "360/47" at bounding box center [1005, 411] width 69 height 27
click at [635, 330] on input "f. 360/47" at bounding box center [634, 325] width 1 height 9
radio input "true"
click at [684, 541] on button "Next" at bounding box center [634, 547] width 176 height 43
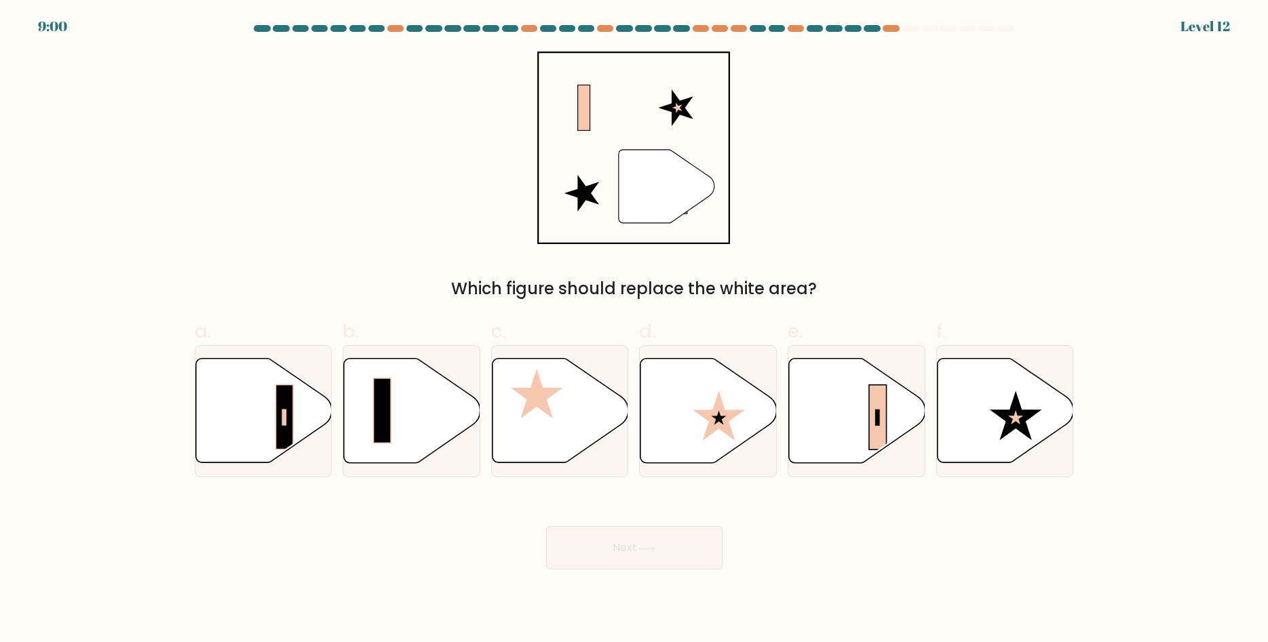
drag, startPoint x: 455, startPoint y: 289, endPoint x: 831, endPoint y: 290, distance: 375.7
click at [833, 286] on div "Which figure should replace the white area?" at bounding box center [634, 289] width 863 height 24
copy div "Which figure should replace the white area?"
click at [842, 382] on icon at bounding box center [857, 411] width 136 height 104
click at [635, 330] on input "e." at bounding box center [634, 325] width 1 height 9
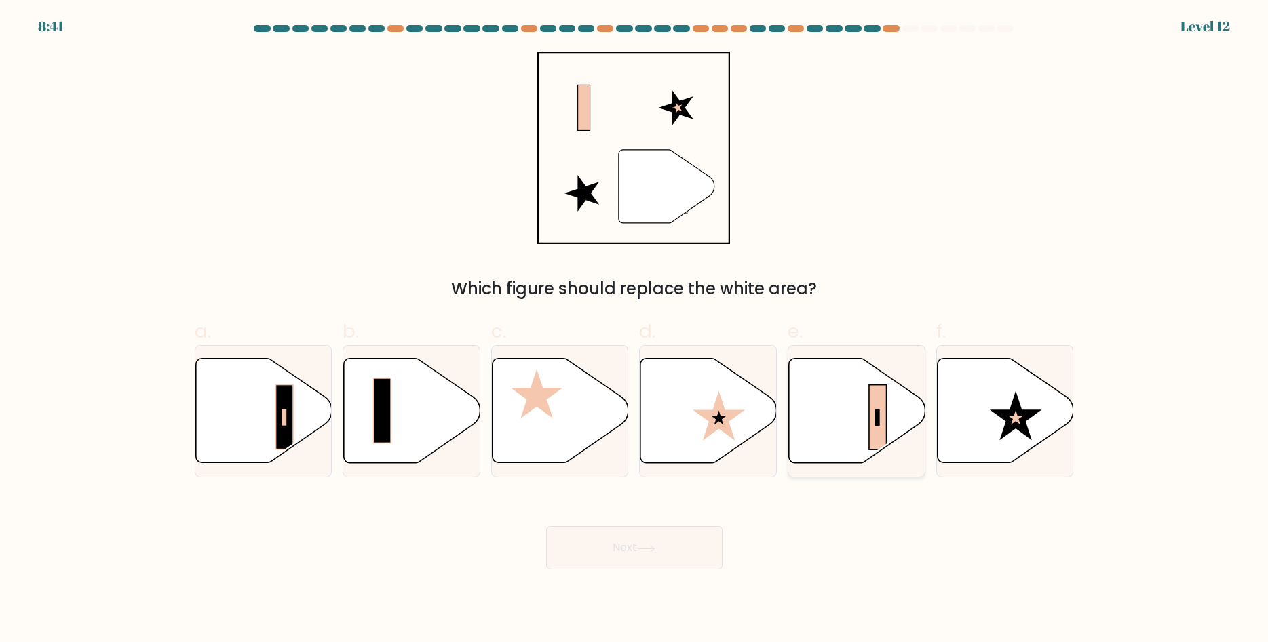
radio input "true"
click at [670, 528] on div "Next" at bounding box center [634, 532] width 895 height 76
click at [675, 552] on button "Next" at bounding box center [634, 547] width 176 height 43
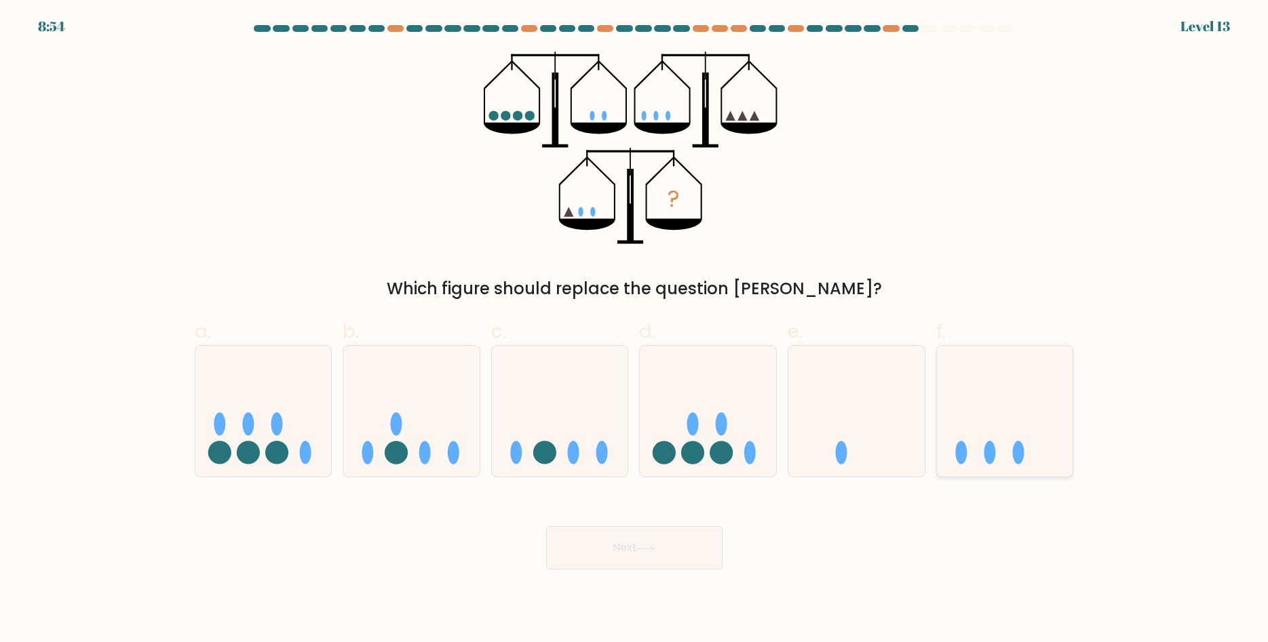
click at [1006, 406] on icon at bounding box center [1005, 411] width 136 height 113
click at [635, 330] on input "f." at bounding box center [634, 325] width 1 height 9
radio input "true"
click at [587, 548] on button "Next" at bounding box center [634, 547] width 176 height 43
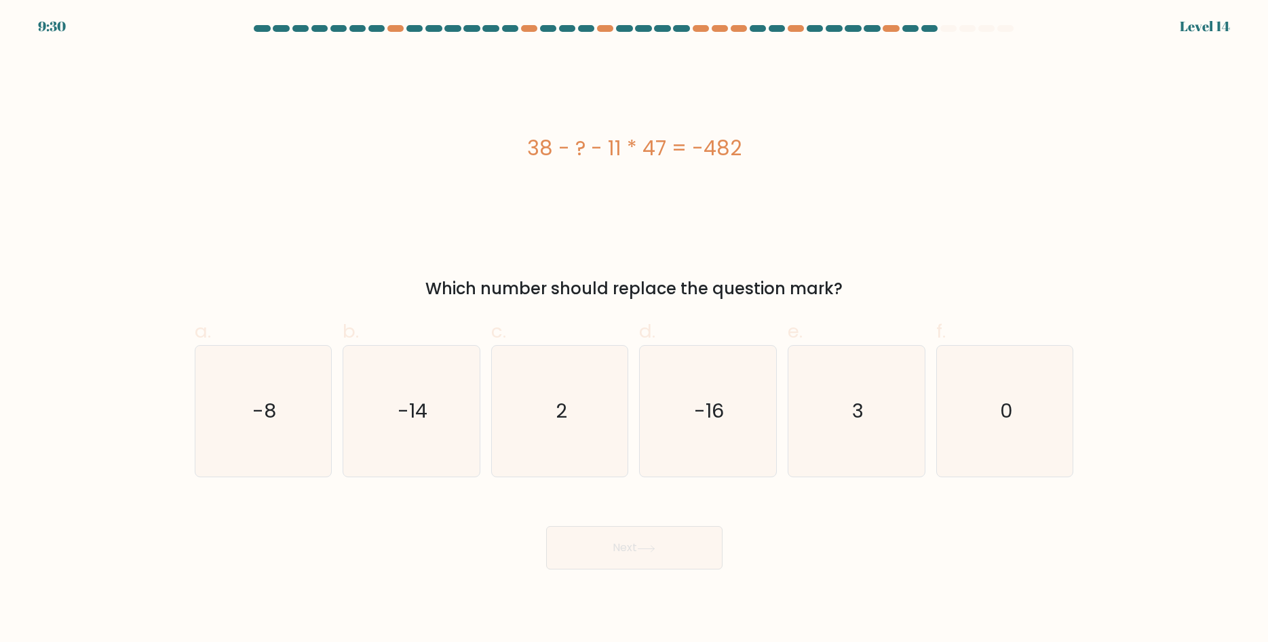
drag, startPoint x: 550, startPoint y: 151, endPoint x: 764, endPoint y: 163, distance: 214.6
click at [769, 155] on div "38 - ? - 11 * 47 = -482" at bounding box center [634, 148] width 879 height 31
copy div "38 - ? - 11 * 47 = -482"
click at [532, 380] on icon "2" at bounding box center [559, 411] width 131 height 131
click at [634, 330] on input "c. 2" at bounding box center [634, 325] width 1 height 9
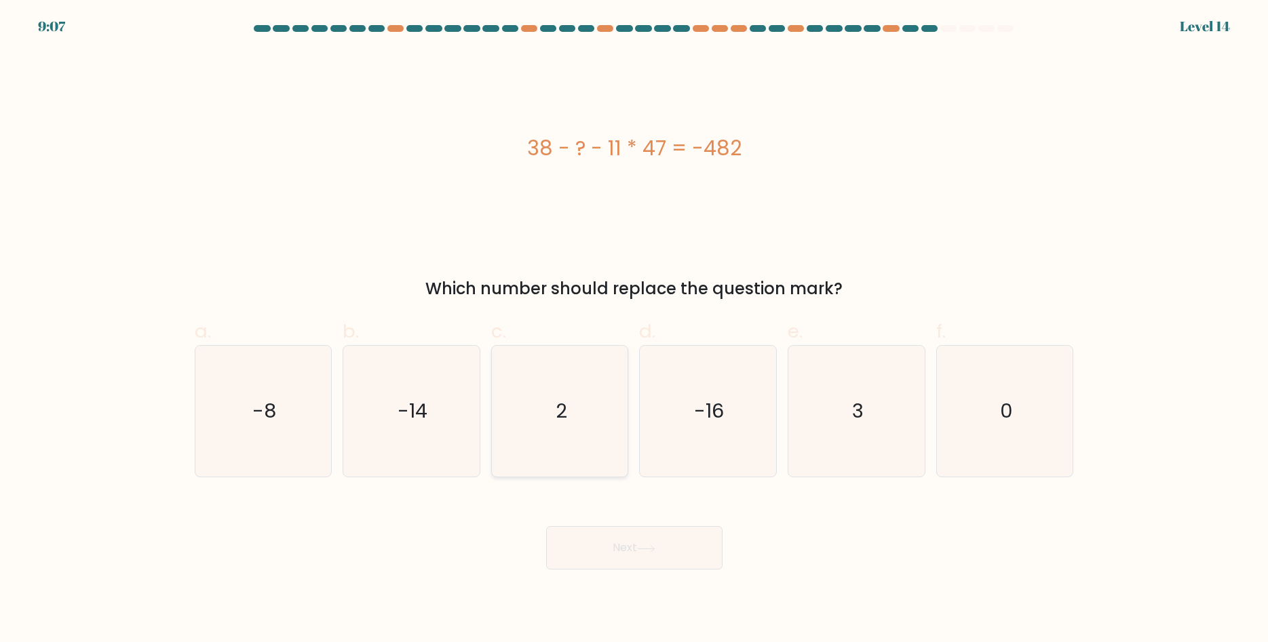
radio input "true"
drag, startPoint x: 823, startPoint y: 406, endPoint x: 770, endPoint y: 423, distance: 55.8
click at [820, 408] on icon "3" at bounding box center [856, 411] width 131 height 131
click at [843, 468] on icon "3" at bounding box center [856, 411] width 131 height 131
click at [635, 330] on input "e. 3" at bounding box center [634, 325] width 1 height 9
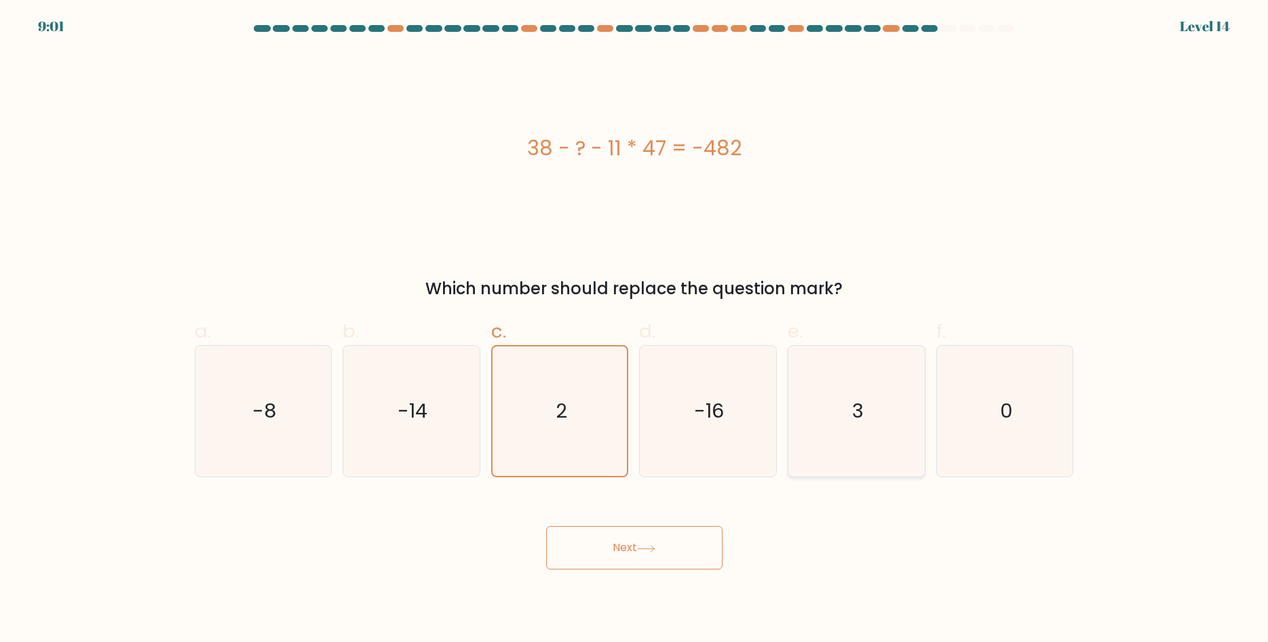
radio input "true"
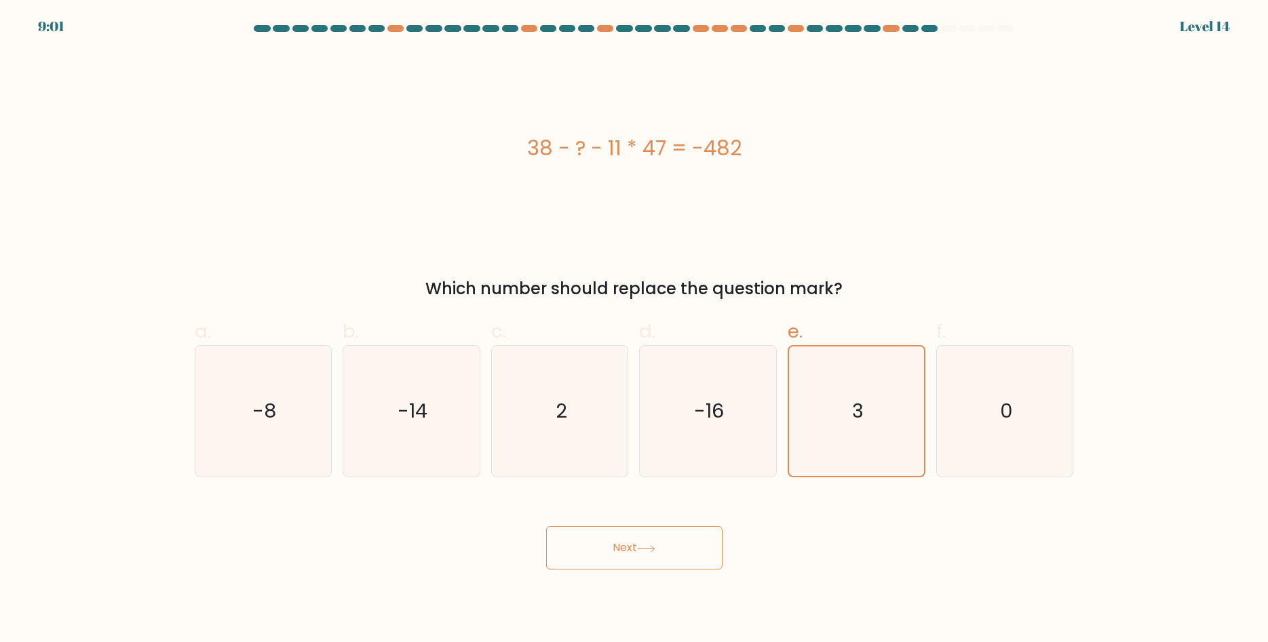
click at [705, 547] on button "Next" at bounding box center [634, 547] width 176 height 43
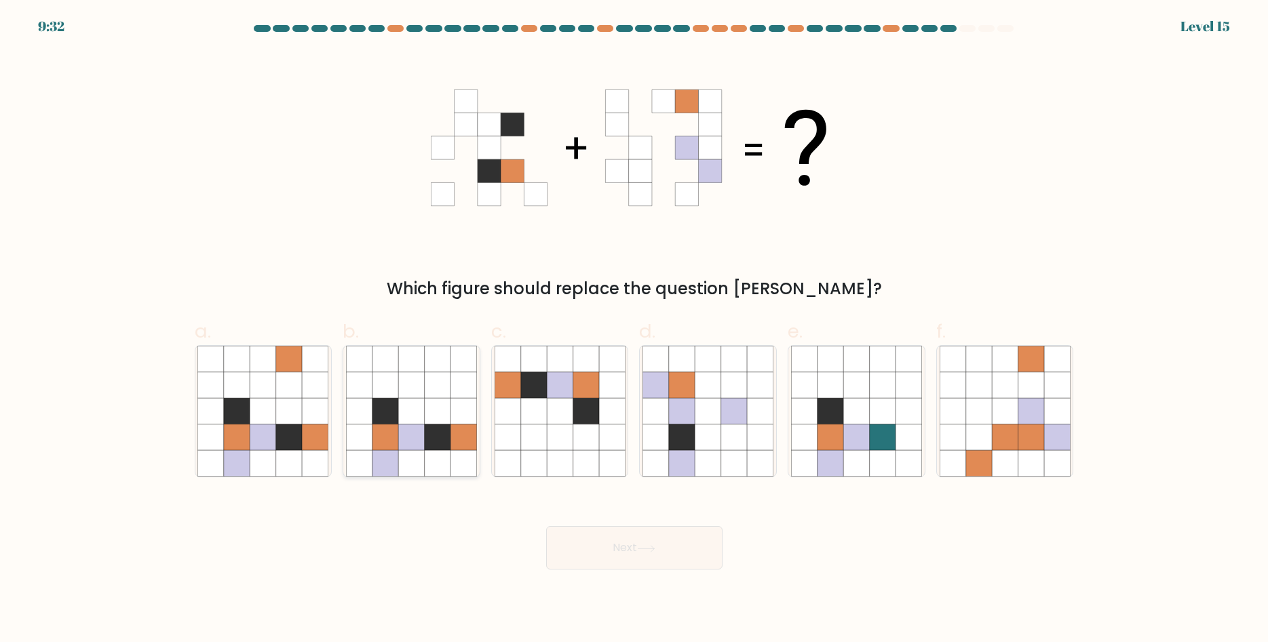
click at [458, 447] on icon at bounding box center [463, 438] width 26 height 26
click at [634, 330] on input "b." at bounding box center [634, 325] width 1 height 9
radio input "true"
click at [614, 532] on button "Next" at bounding box center [634, 547] width 176 height 43
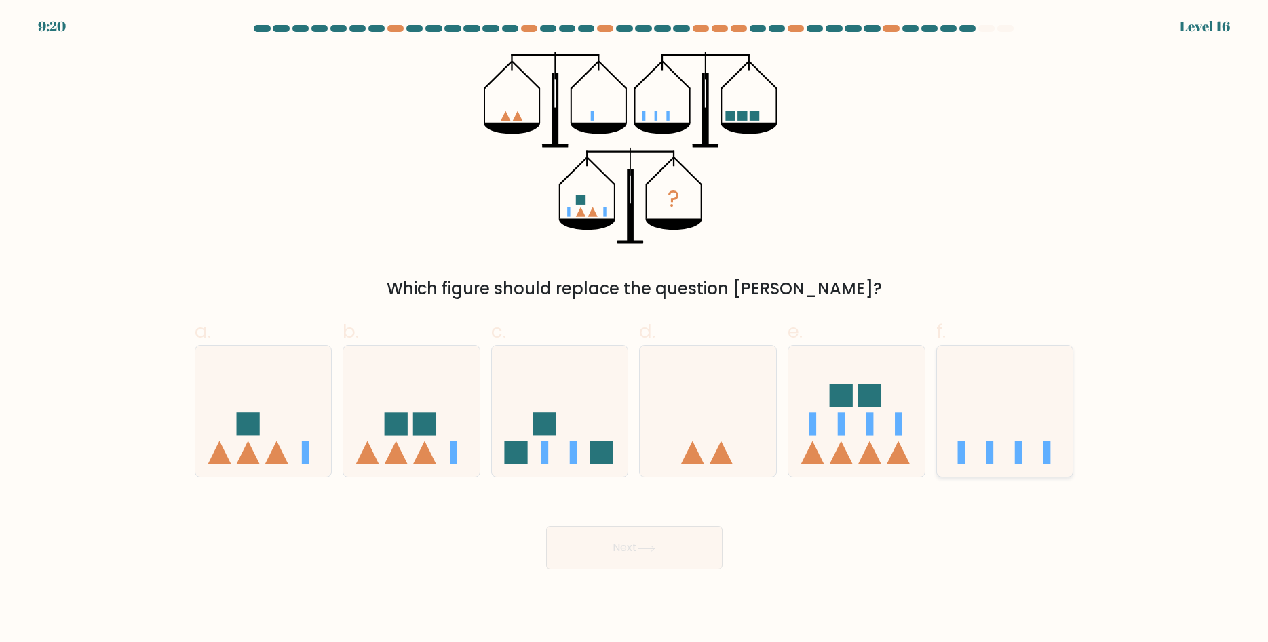
drag, startPoint x: 1002, startPoint y: 446, endPoint x: 954, endPoint y: 465, distance: 52.2
click at [1003, 446] on icon at bounding box center [1005, 411] width 136 height 113
click at [635, 330] on input "f." at bounding box center [634, 325] width 1 height 9
radio input "true"
click at [679, 552] on button "Next" at bounding box center [634, 547] width 176 height 43
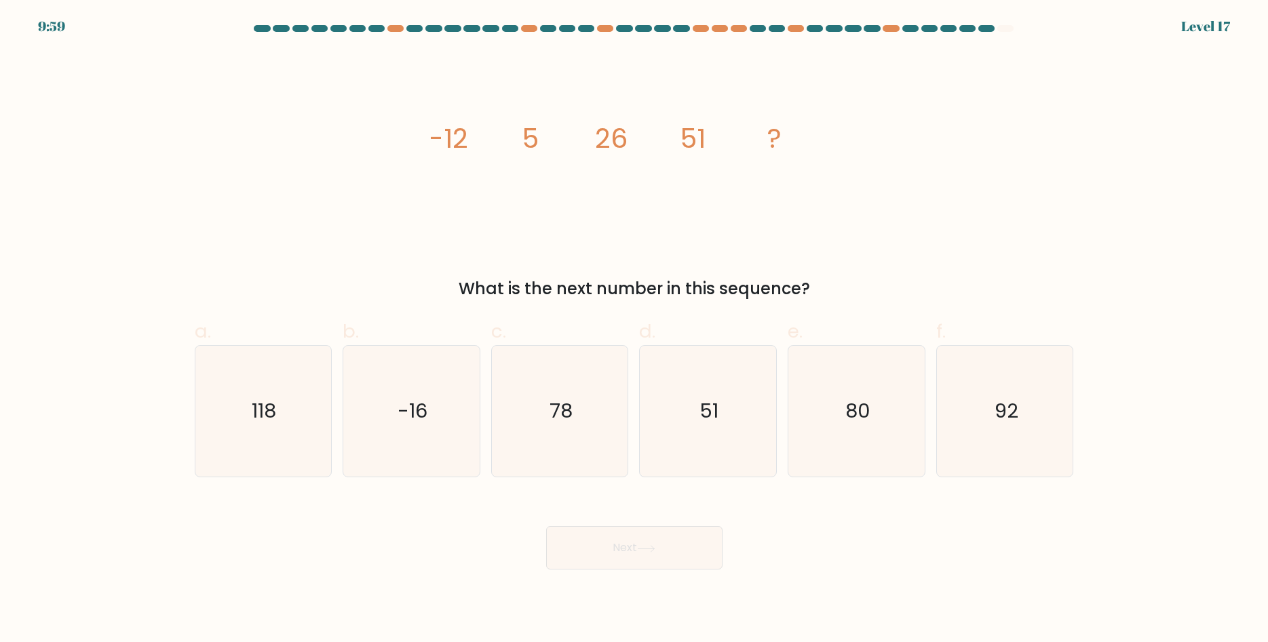
drag, startPoint x: 751, startPoint y: 136, endPoint x: 778, endPoint y: 138, distance: 26.5
click at [780, 139] on icon "image/svg+xml -12 5 26 51 ?" at bounding box center [634, 148] width 407 height 193
copy icon "image/svg+xml -12 5 26 51 ?"
click at [836, 389] on icon "80" at bounding box center [856, 411] width 131 height 131
click at [635, 330] on input "e. 80" at bounding box center [634, 325] width 1 height 9
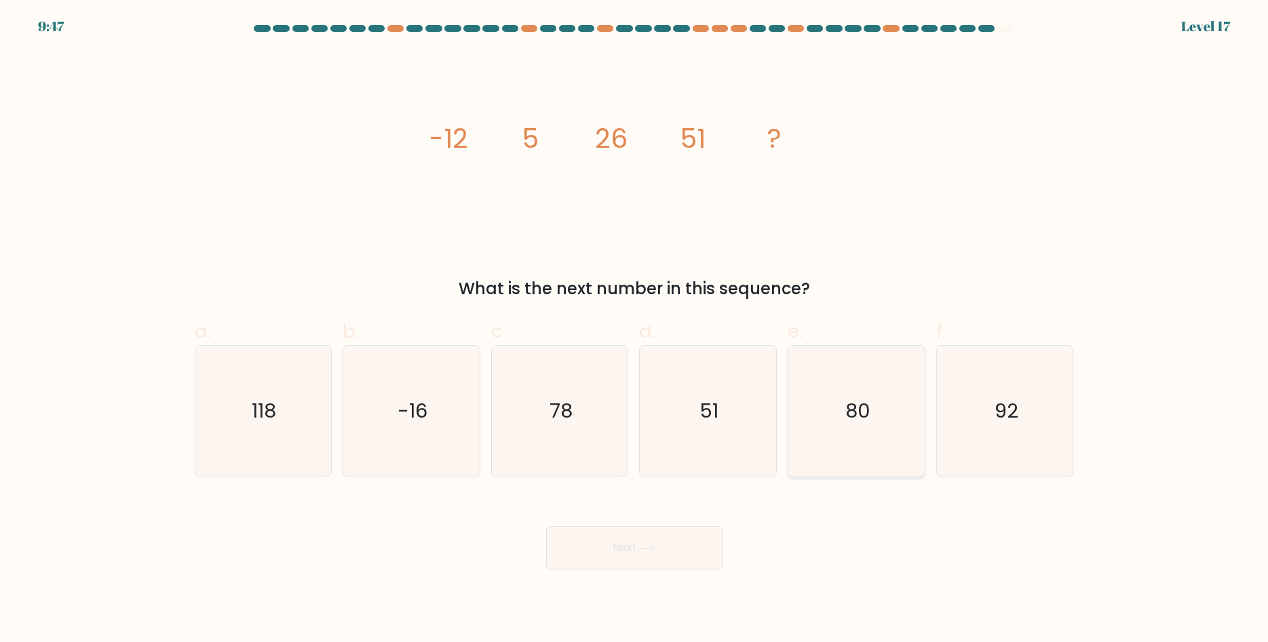
radio input "true"
click at [656, 538] on button "Next" at bounding box center [634, 547] width 176 height 43
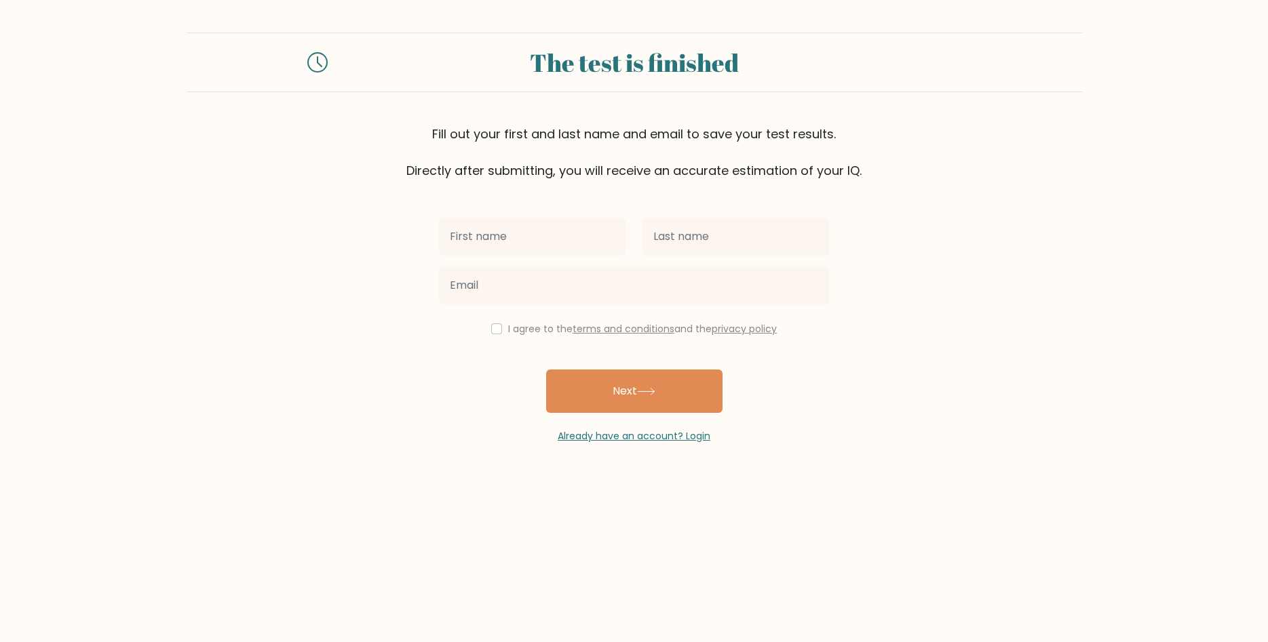
click at [542, 246] on input "text" at bounding box center [532, 237] width 187 height 38
type input "Andrey"
click at [690, 248] on input "text" at bounding box center [735, 237] width 187 height 38
drag, startPoint x: 703, startPoint y: 243, endPoint x: 616, endPoint y: 239, distance: 86.9
click at [642, 239] on input "ылщк" at bounding box center [735, 237] width 187 height 38
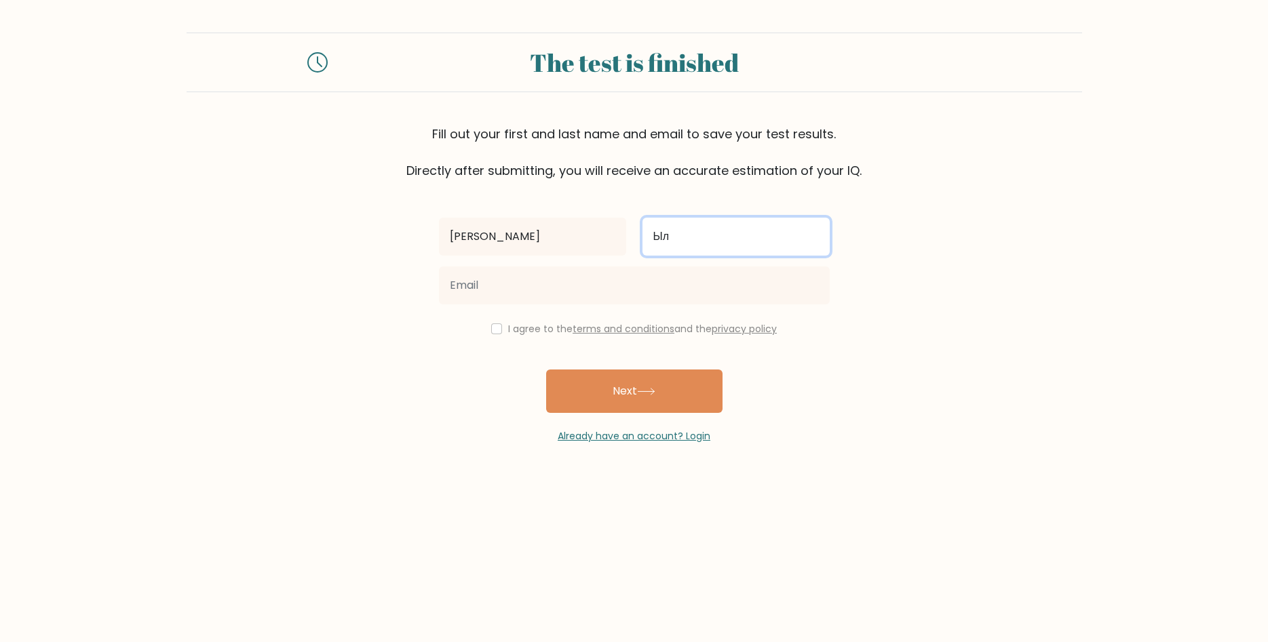
type input "Ы"
type input "Skor"
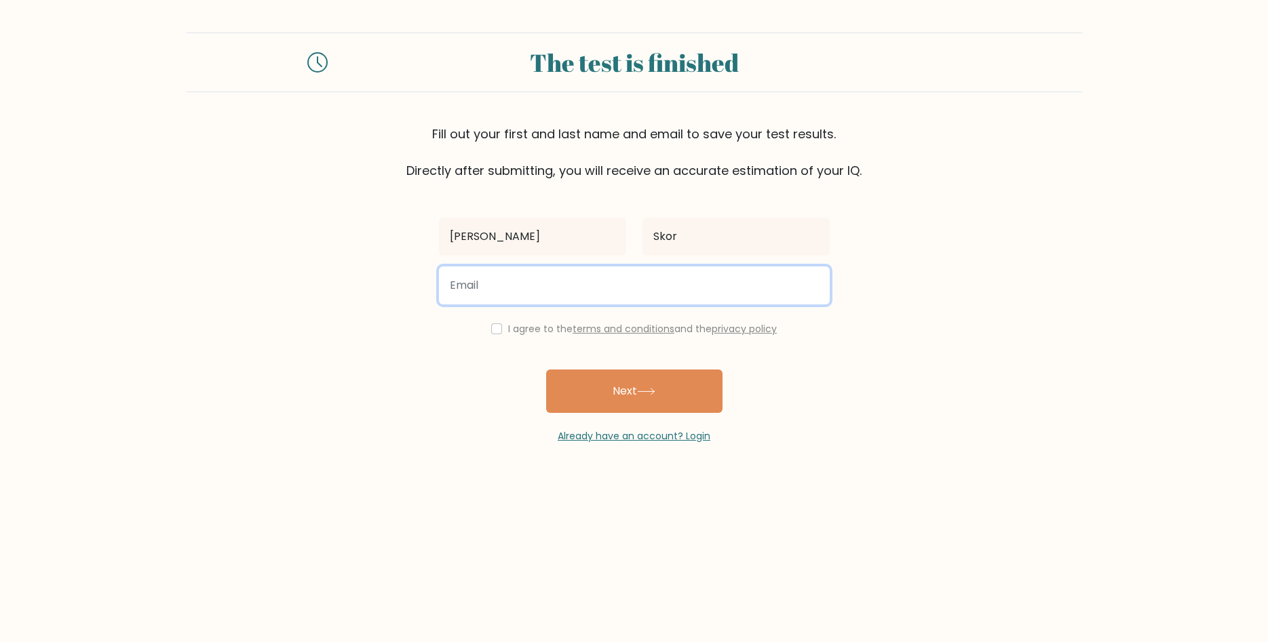
click at [532, 286] on input "email" at bounding box center [634, 286] width 391 height 38
drag, startPoint x: 533, startPoint y: 287, endPoint x: 312, endPoint y: 286, distance: 221.1
click at [439, 286] on input "11" at bounding box center [634, 286] width 391 height 38
type input "NekoK1GC@gmail.com"
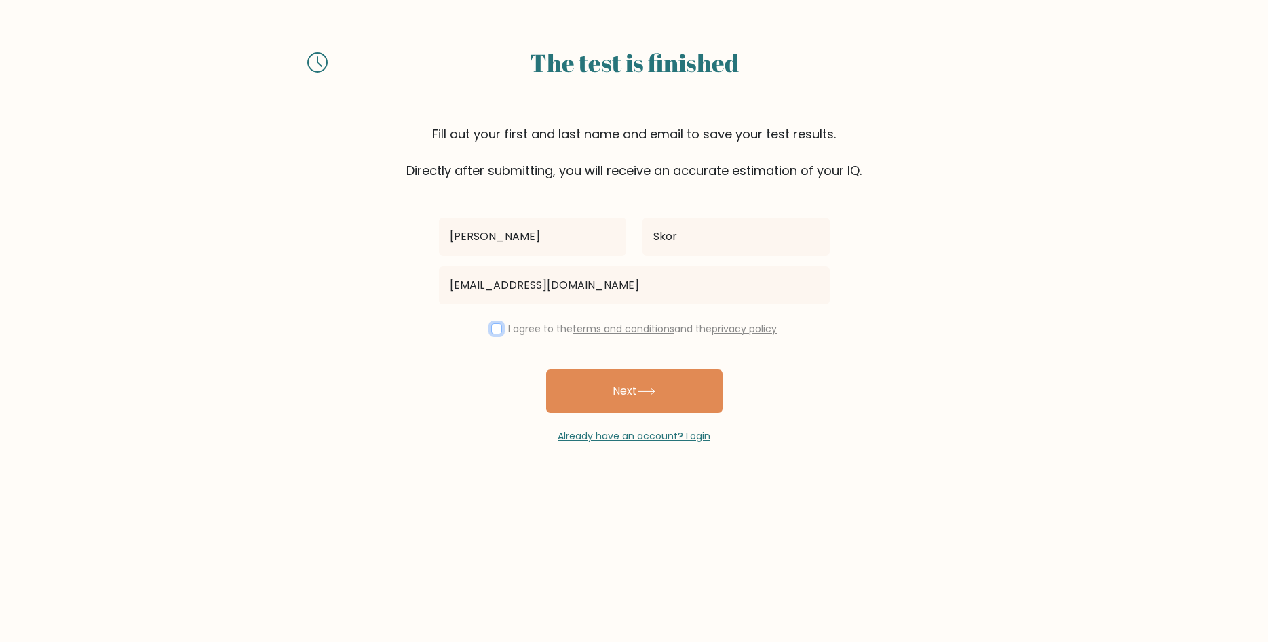
click at [494, 330] on input "checkbox" at bounding box center [496, 328] width 11 height 11
checkbox input "true"
click at [590, 377] on button "Next" at bounding box center [634, 391] width 176 height 43
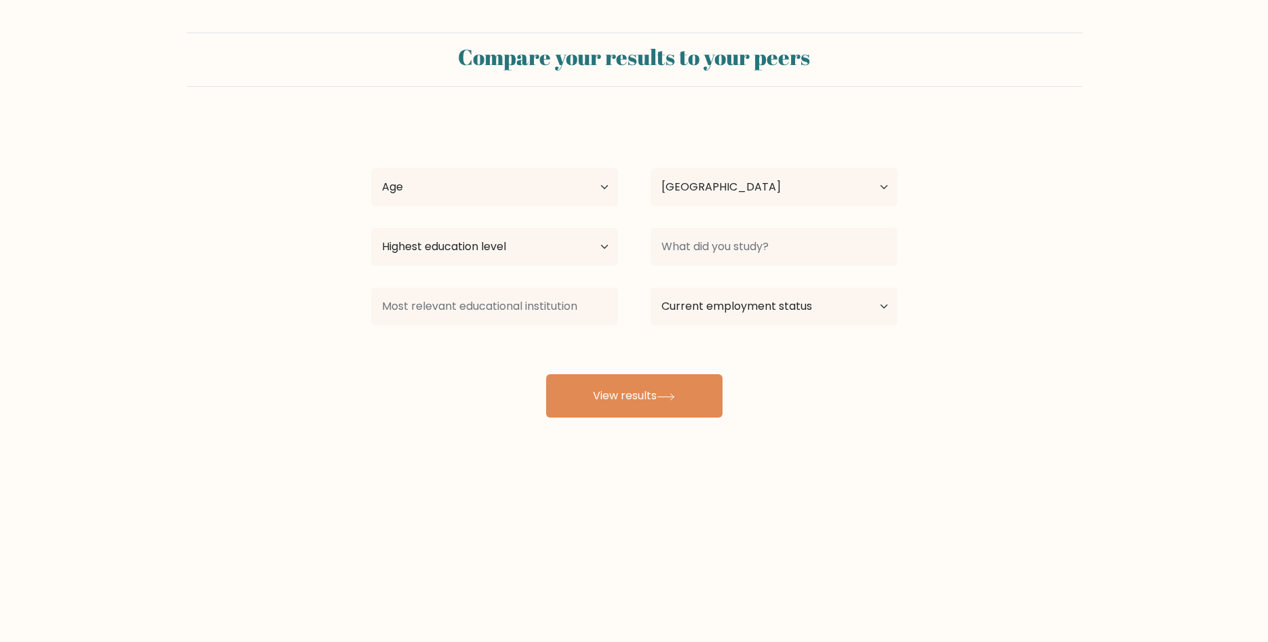
select select "RO"
click at [371, 168] on select "Age Under [DEMOGRAPHIC_DATA] [DEMOGRAPHIC_DATA] [DEMOGRAPHIC_DATA] [DEMOGRAPHIC…" at bounding box center [494, 187] width 247 height 38
select select "18_24"
click option "18-24 years old" at bounding box center [0, 0] width 0 height 0
click at [371, 228] on select "Highest education level No schooling Primary Lower Secondary Upper Secondary Oc…" at bounding box center [494, 247] width 247 height 38
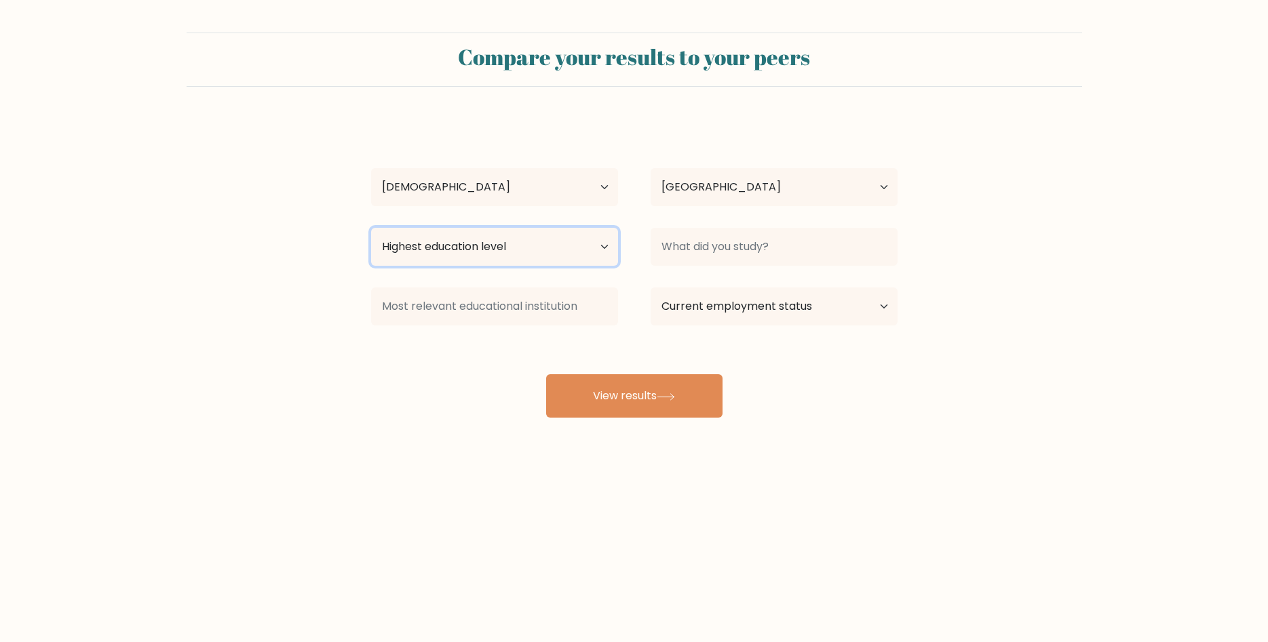
select select "lower_secondary"
click option "Lower Secondary" at bounding box center [0, 0] width 0 height 0
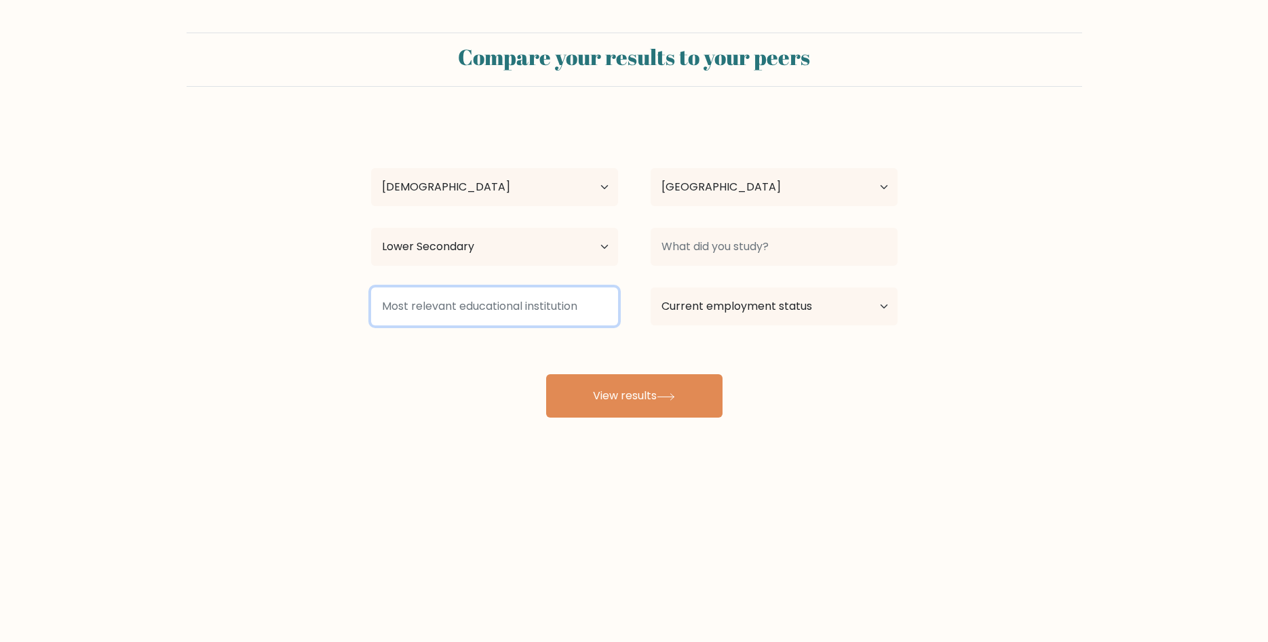
drag, startPoint x: 465, startPoint y: 315, endPoint x: 505, endPoint y: 312, distance: 40.2
click at [466, 315] on input at bounding box center [494, 307] width 247 height 38
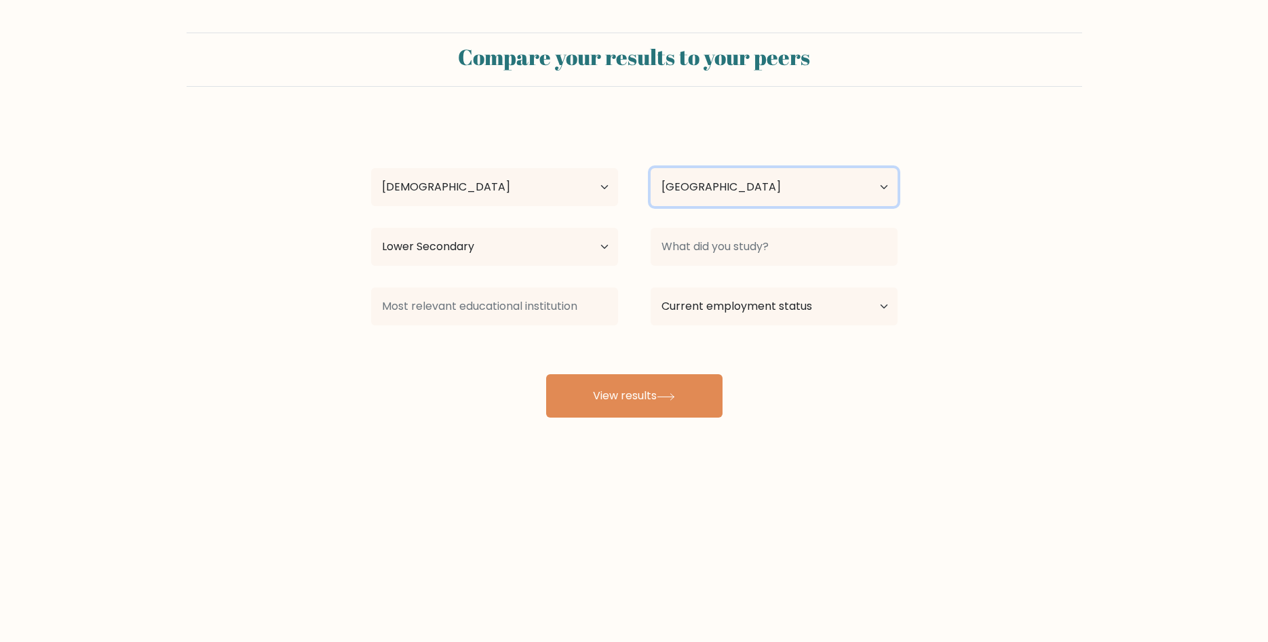
click at [650, 168] on select "Country Afghanistan Albania Algeria American Samoa Andorra Angola Anguilla Anta…" at bounding box center [773, 187] width 247 height 38
select select "RU"
click option "[GEOGRAPHIC_DATA]" at bounding box center [0, 0] width 0 height 0
click at [371, 228] on select "Highest education level No schooling Primary Lower Secondary Upper Secondary Oc…" at bounding box center [494, 247] width 247 height 38
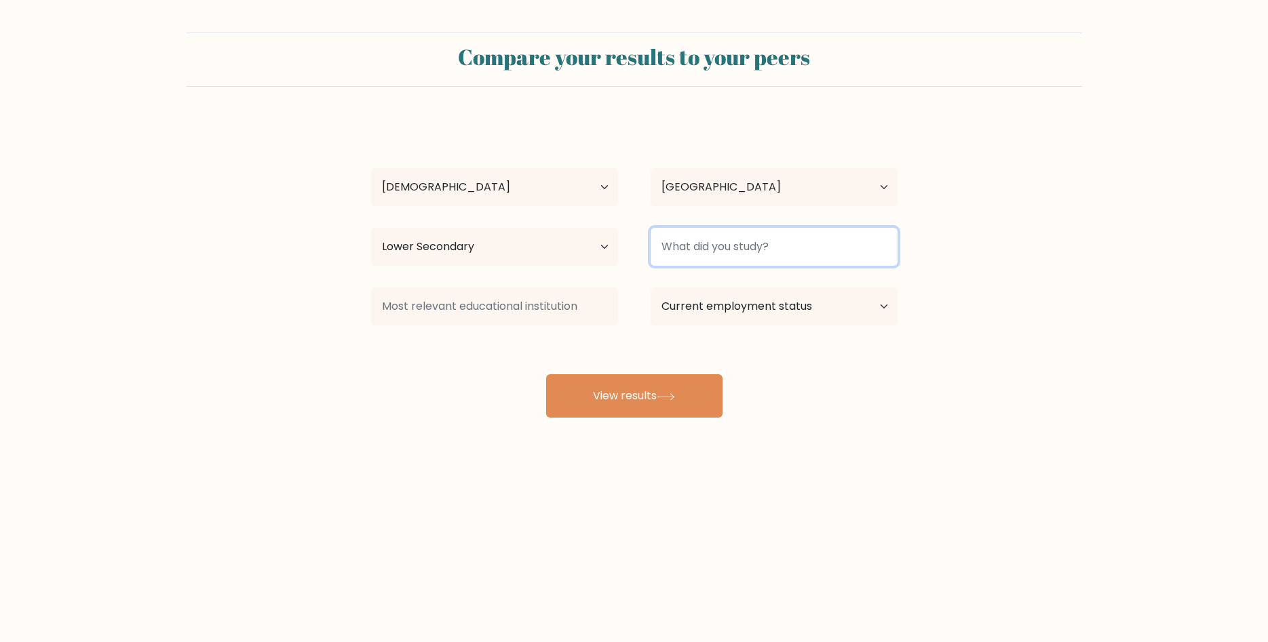
click at [672, 243] on input at bounding box center [773, 247] width 247 height 38
click at [753, 248] on input at bounding box center [773, 247] width 247 height 38
type input "О"
type input "Java"
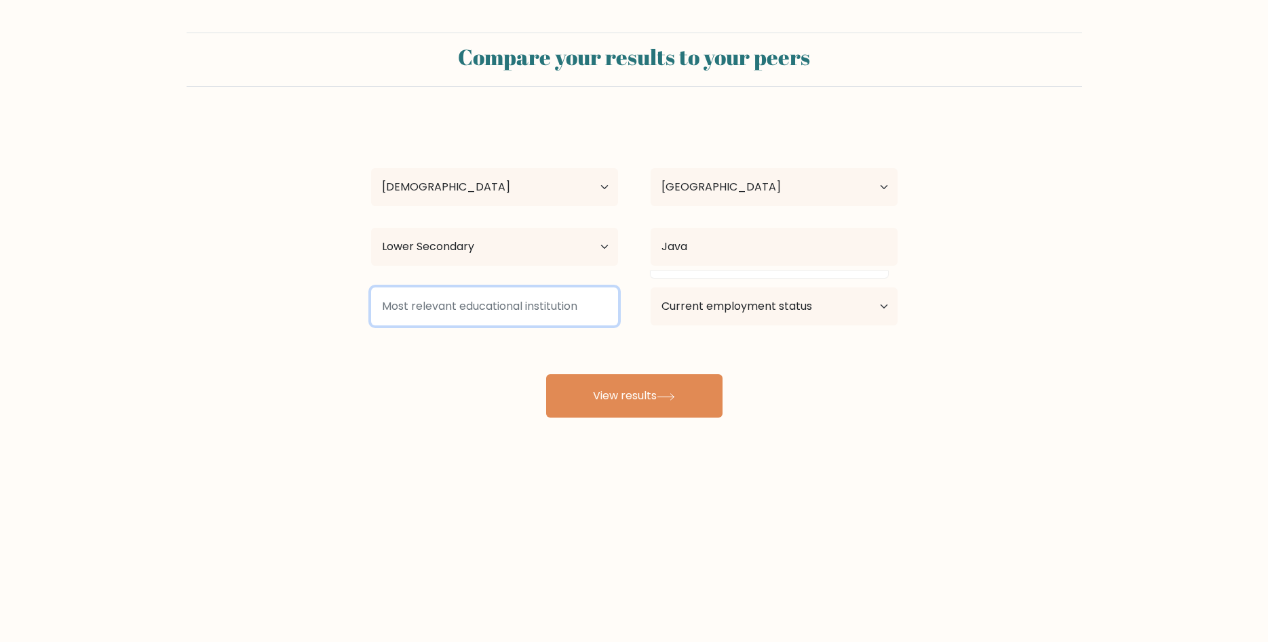
click at [513, 322] on input at bounding box center [494, 307] width 247 height 38
drag, startPoint x: 570, startPoint y: 302, endPoint x: 589, endPoint y: 307, distance: 18.9
click at [401, 307] on input at bounding box center [494, 307] width 247 height 38
drag, startPoint x: 573, startPoint y: 307, endPoint x: 414, endPoint y: 308, distance: 158.7
click at [414, 309] on input at bounding box center [494, 307] width 247 height 38
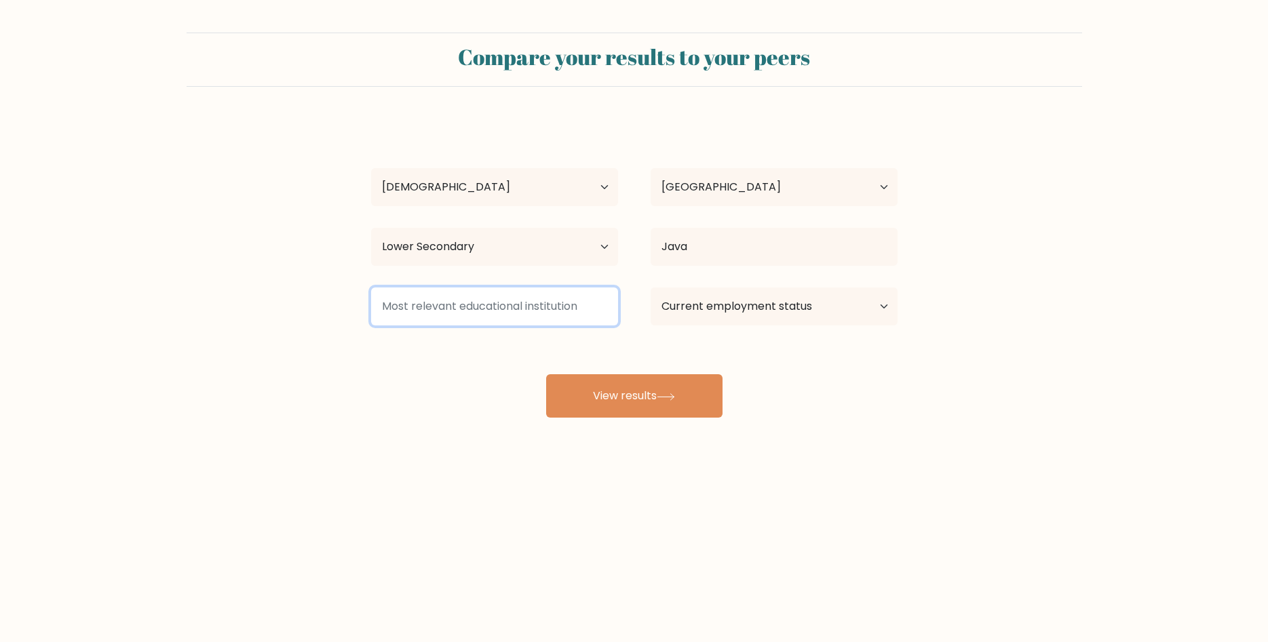
drag, startPoint x: 530, startPoint y: 307, endPoint x: 530, endPoint y: 314, distance: 7.5
click at [530, 308] on input at bounding box center [494, 307] width 247 height 38
click at [488, 296] on input at bounding box center [494, 307] width 247 height 38
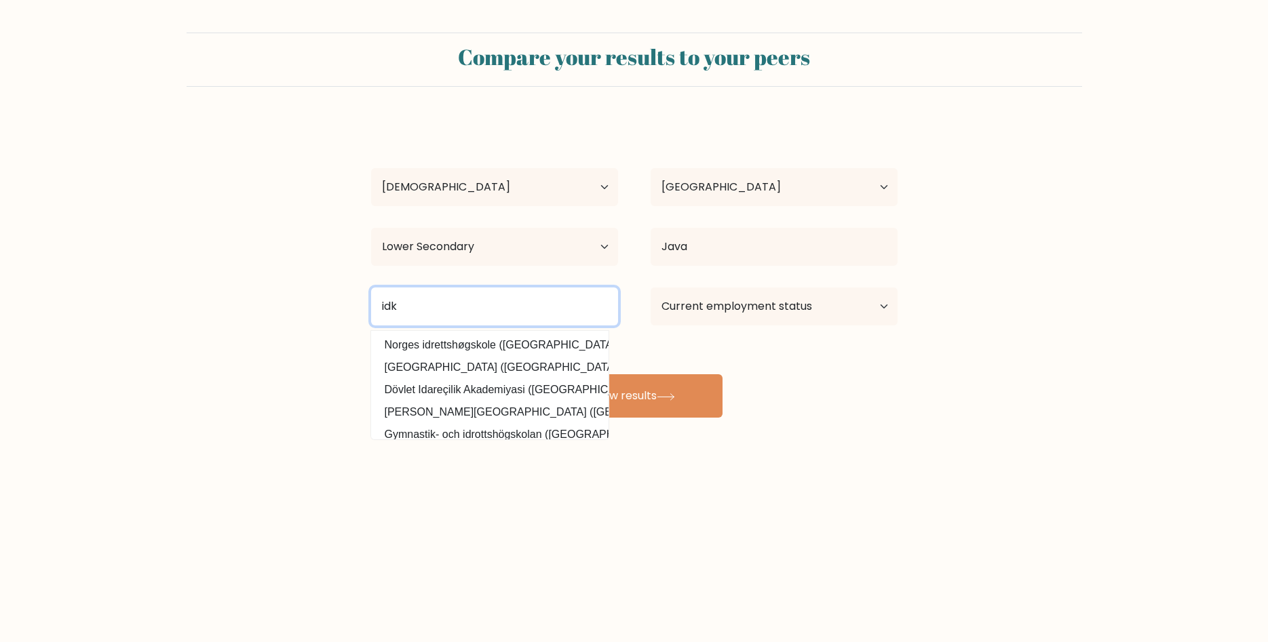
type input "idk"
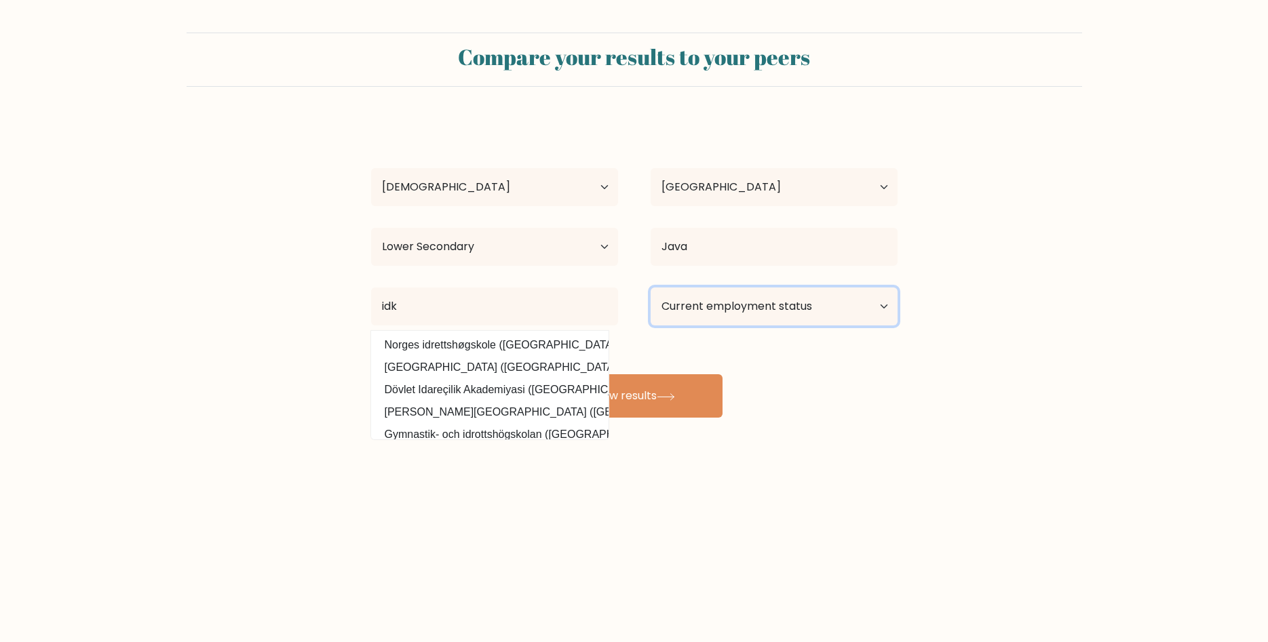
click at [650, 288] on select "Current employment status Employed Student Retired Other / prefer not to answer" at bounding box center [773, 307] width 247 height 38
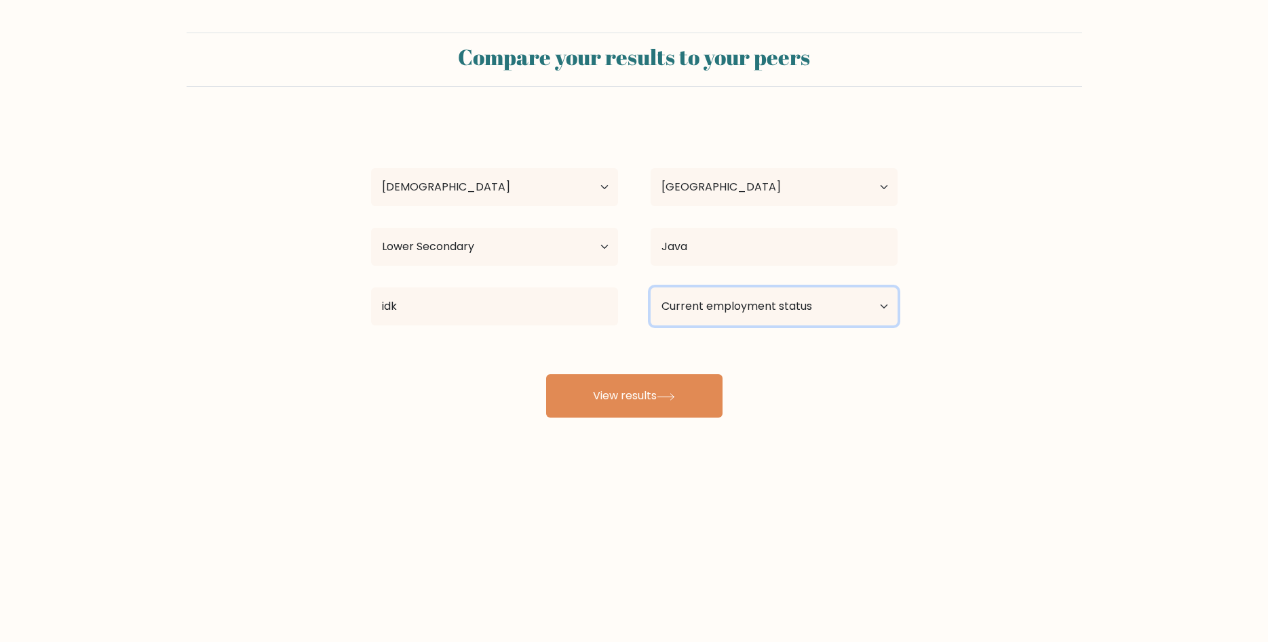
select select "student"
click option "Student" at bounding box center [0, 0] width 0 height 0
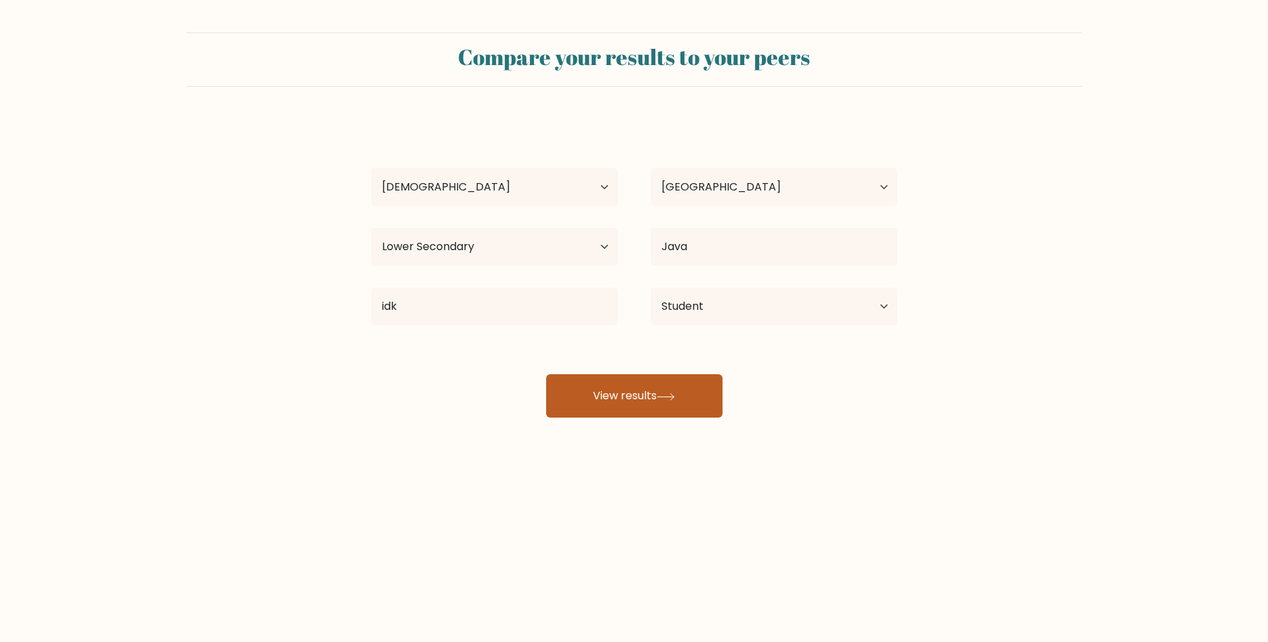
click at [714, 394] on button "View results" at bounding box center [634, 395] width 176 height 43
